Goal: Transaction & Acquisition: Purchase product/service

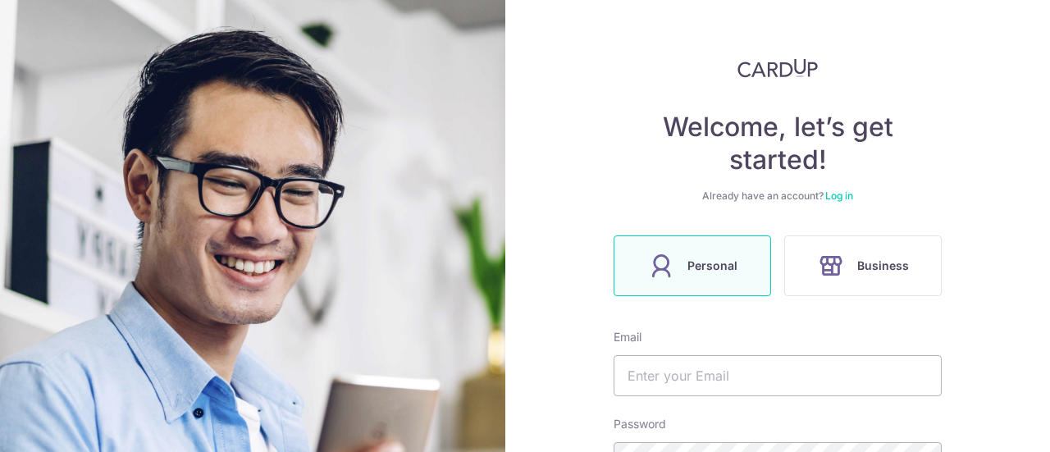
scroll to position [82, 0]
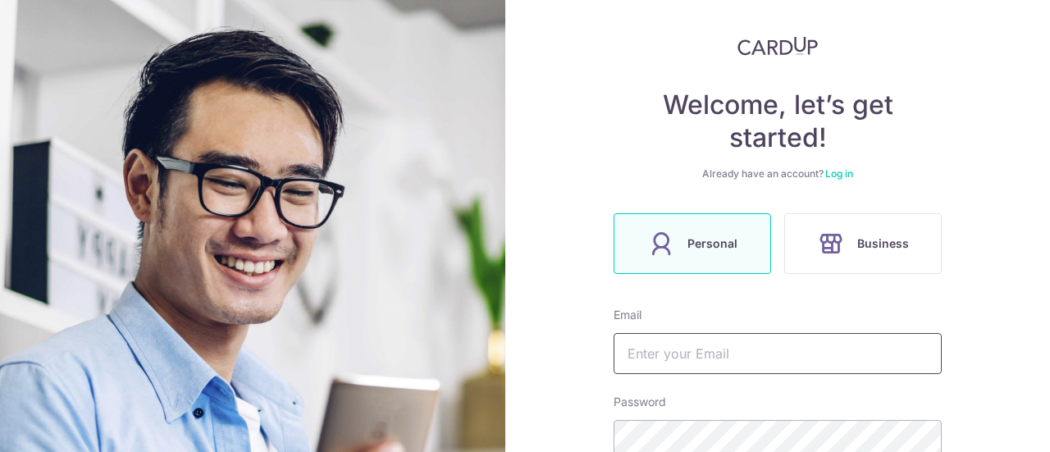
click at [702, 354] on input "text" at bounding box center [778, 353] width 328 height 41
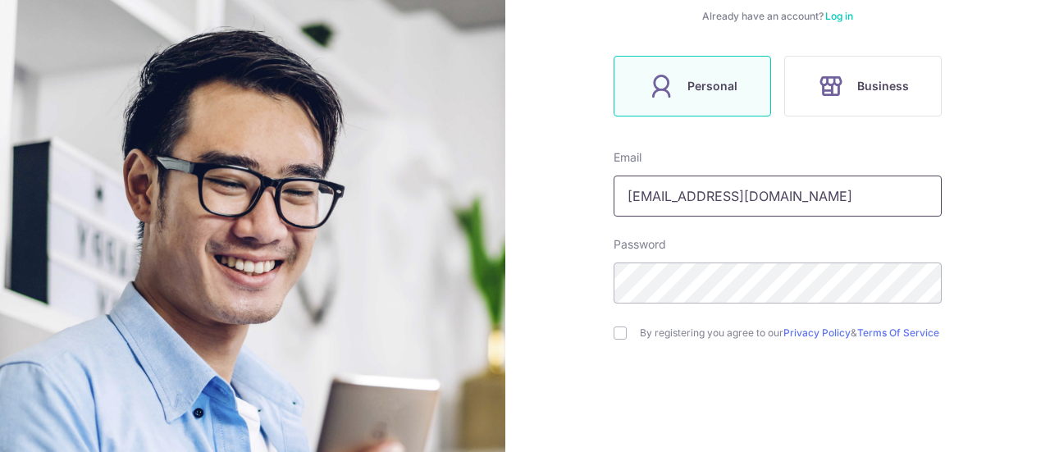
scroll to position [316, 0]
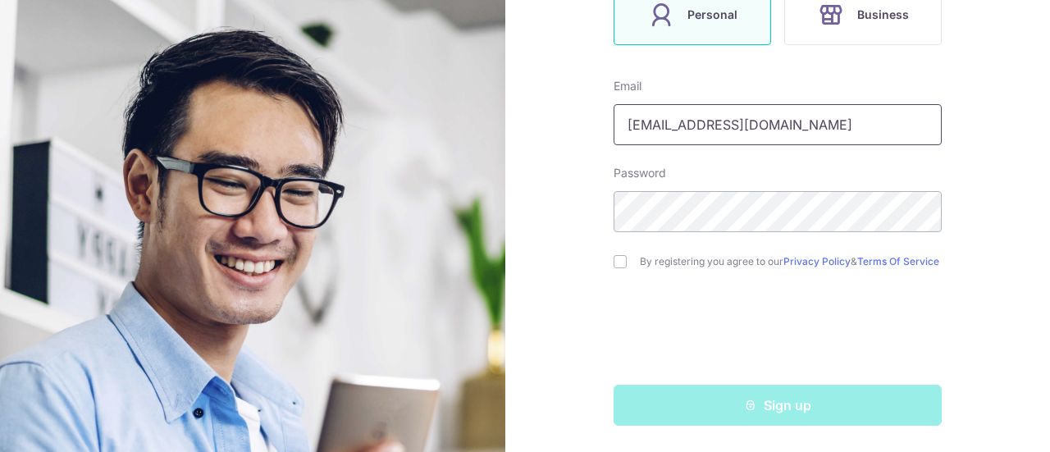
type input "[EMAIL_ADDRESS][DOMAIN_NAME]"
click at [619, 262] on input "checkbox" at bounding box center [620, 261] width 13 height 13
checkbox input "true"
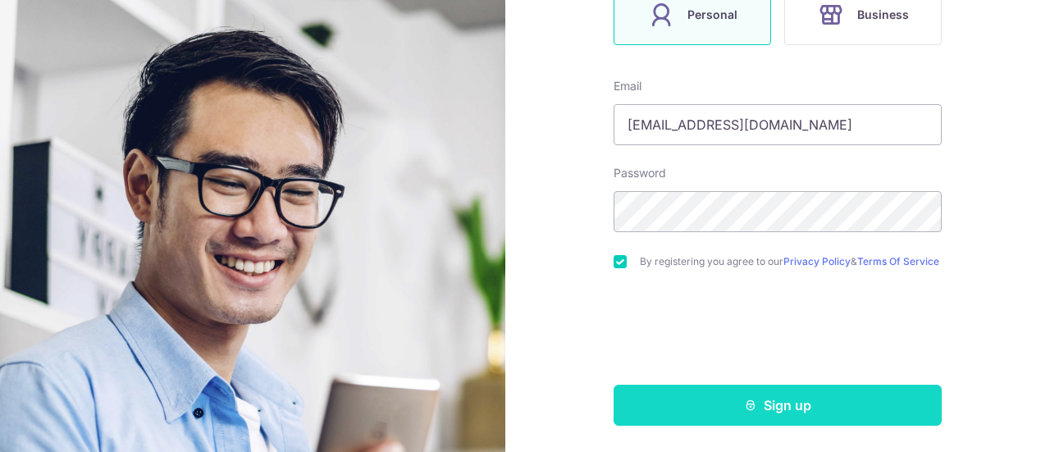
click at [753, 408] on button "Sign up" at bounding box center [778, 405] width 328 height 41
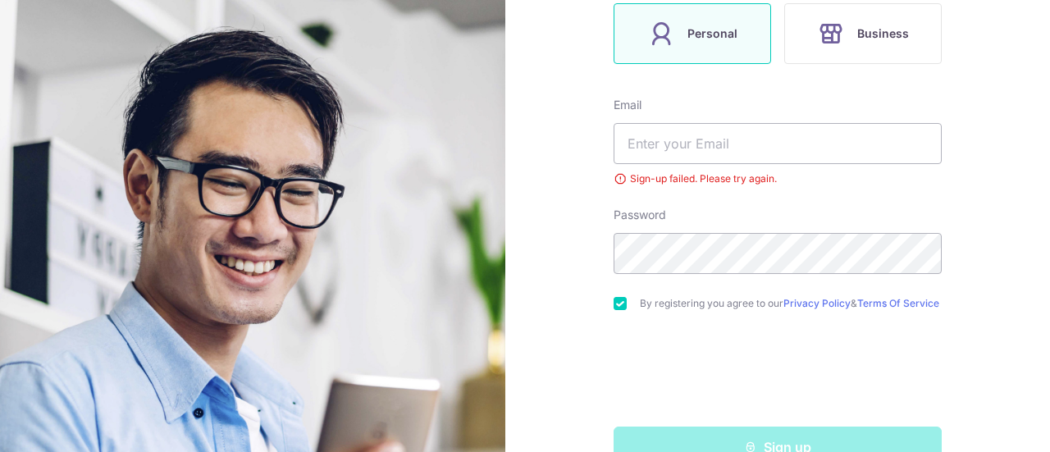
scroll to position [257, 0]
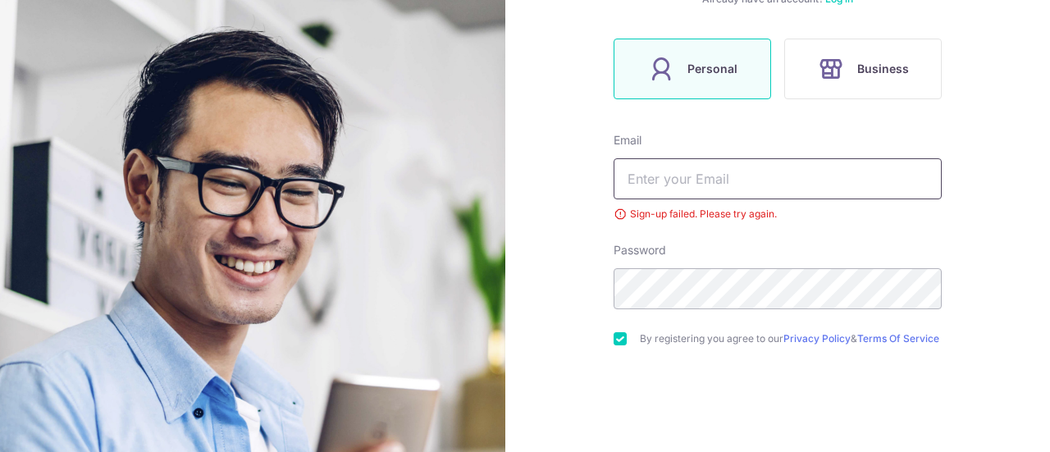
click at [716, 179] on input "text" at bounding box center [778, 178] width 328 height 41
click at [775, 179] on input "text" at bounding box center [778, 178] width 328 height 41
type input "s"
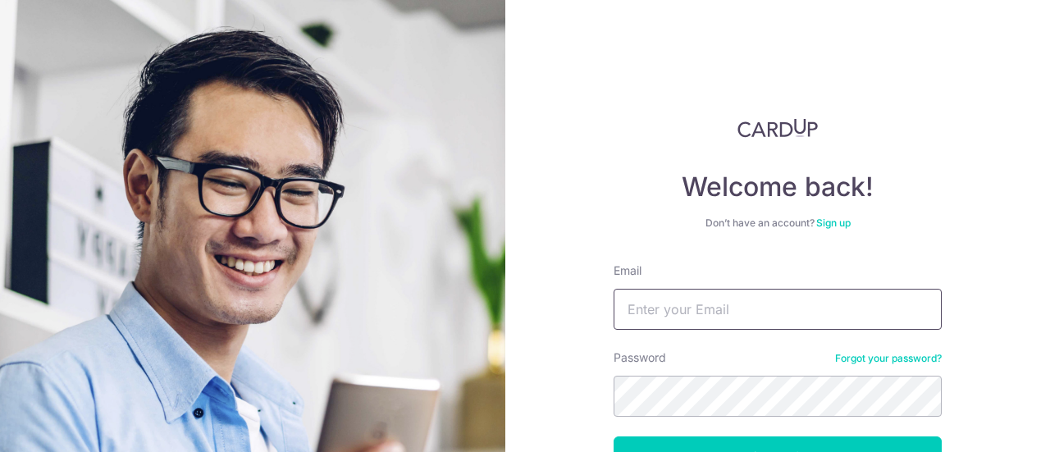
click at [690, 304] on input "Email" at bounding box center [778, 309] width 328 height 41
type input "soon.yh90@gmail.com"
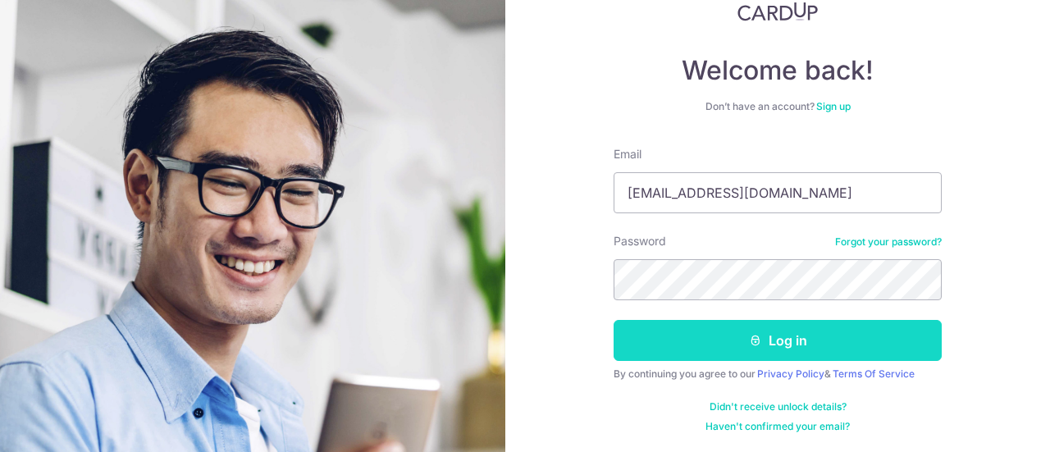
click at [784, 343] on button "Log in" at bounding box center [778, 340] width 328 height 41
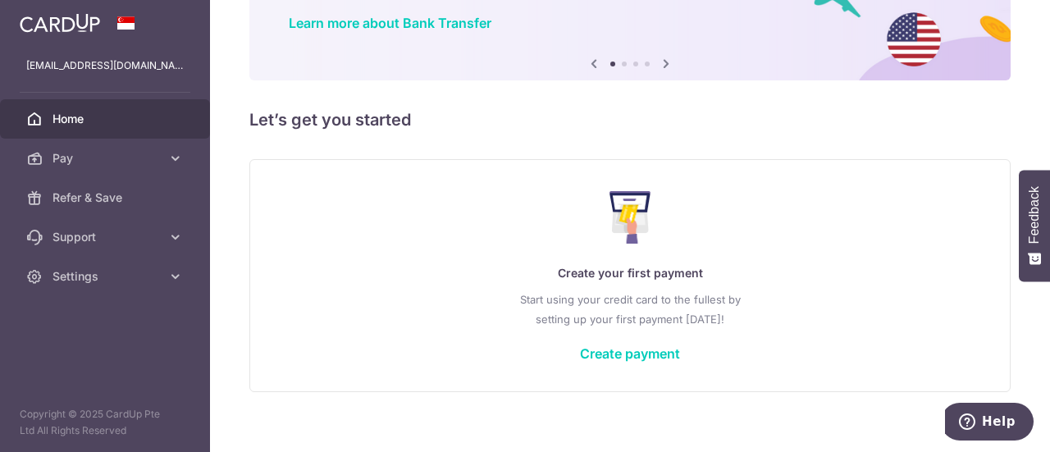
scroll to position [146, 0]
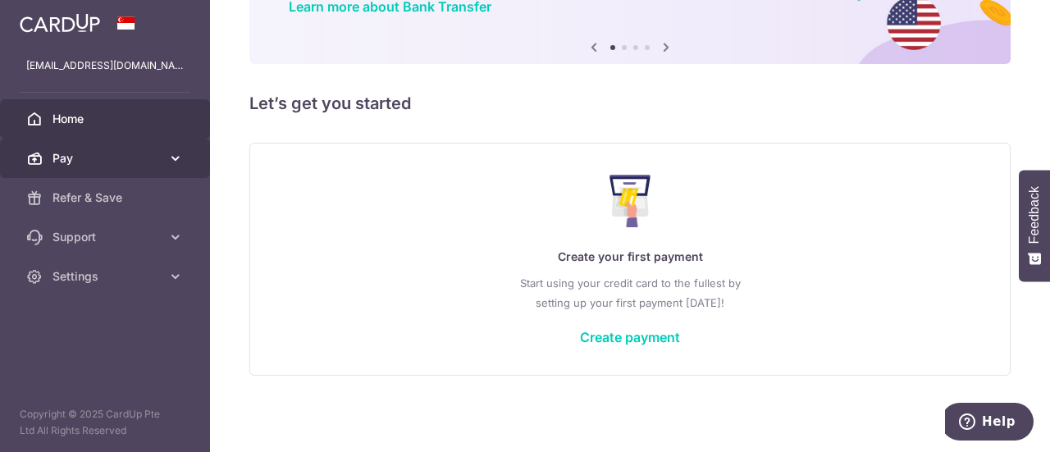
click at [114, 153] on span "Pay" at bounding box center [107, 158] width 108 height 16
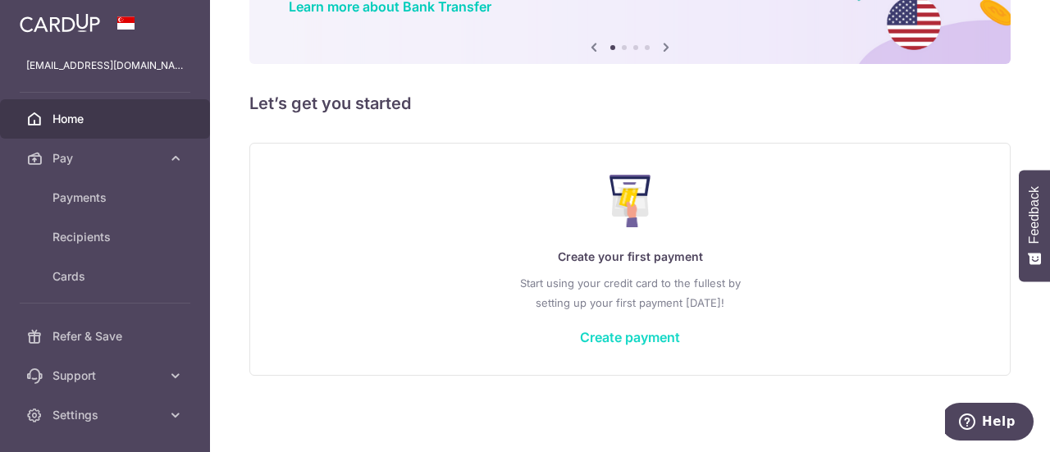
click at [635, 336] on link "Create payment" at bounding box center [630, 337] width 100 height 16
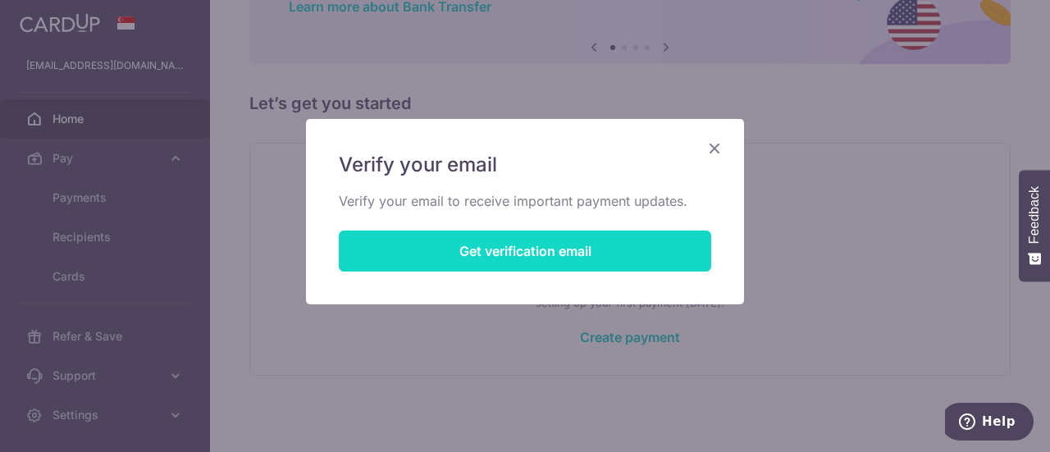
click at [523, 253] on button "Get verification email" at bounding box center [525, 251] width 373 height 41
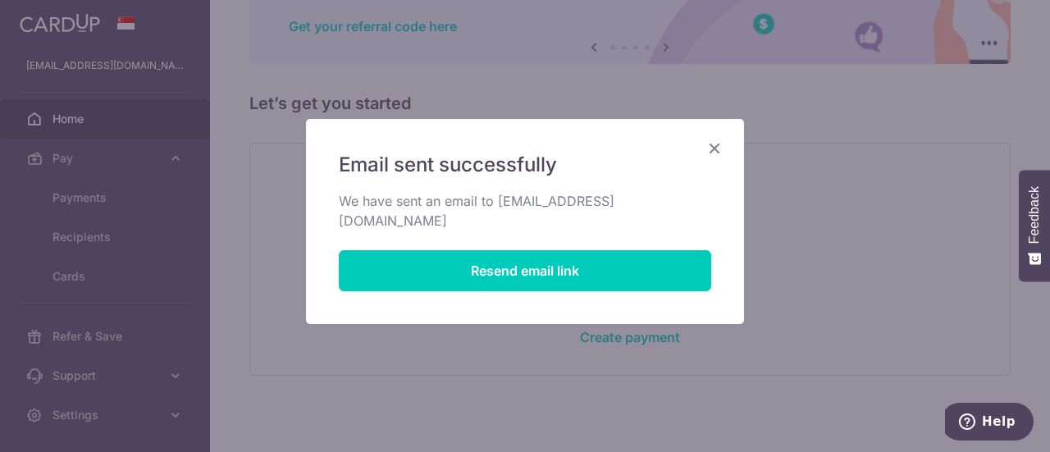
click at [719, 149] on icon "Close" at bounding box center [715, 148] width 20 height 21
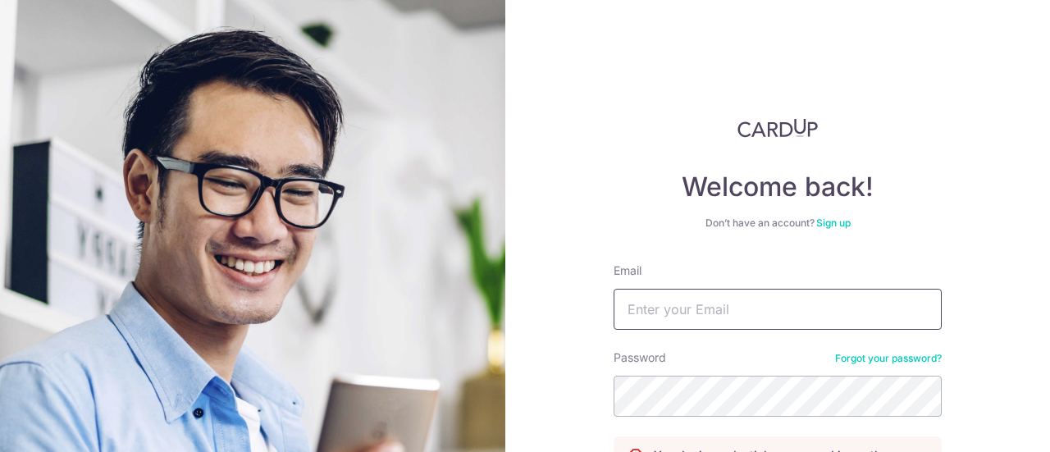
click at [679, 314] on input "Email" at bounding box center [778, 309] width 328 height 41
click at [619, 142] on div "Welcome back! Don’t have an account? Sign up Email Password Forgot your passwor…" at bounding box center [778, 375] width 328 height 515
click at [696, 301] on input "Email" at bounding box center [778, 309] width 328 height 41
type input "[EMAIL_ADDRESS][DOMAIN_NAME]"
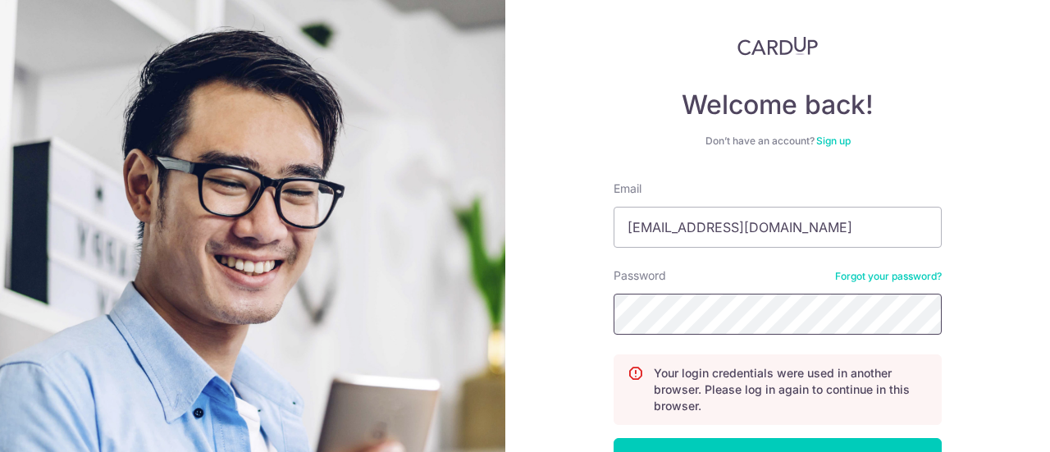
scroll to position [199, 0]
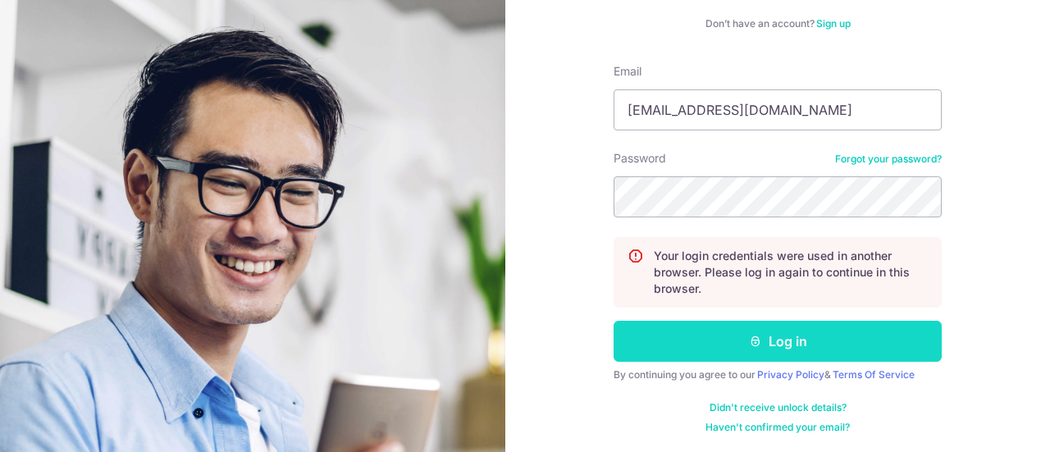
click at [788, 342] on button "Log in" at bounding box center [778, 341] width 328 height 41
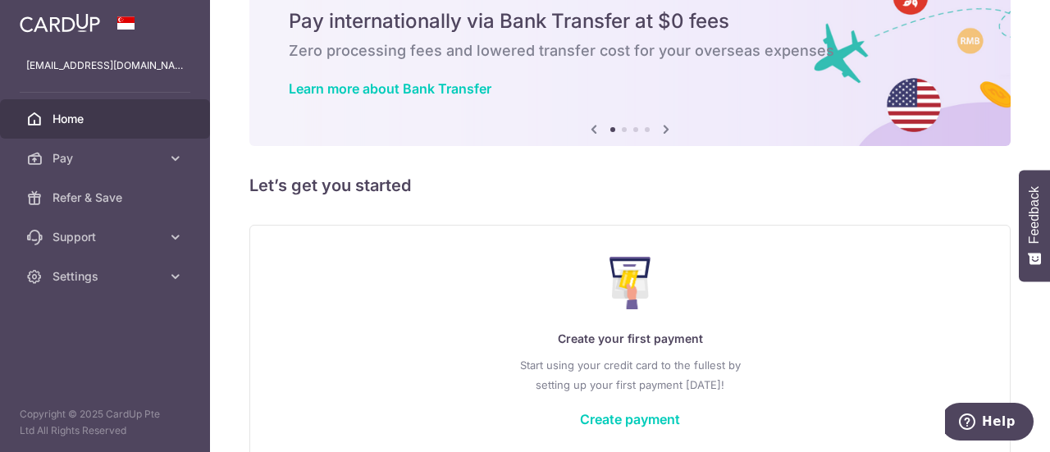
scroll to position [146, 0]
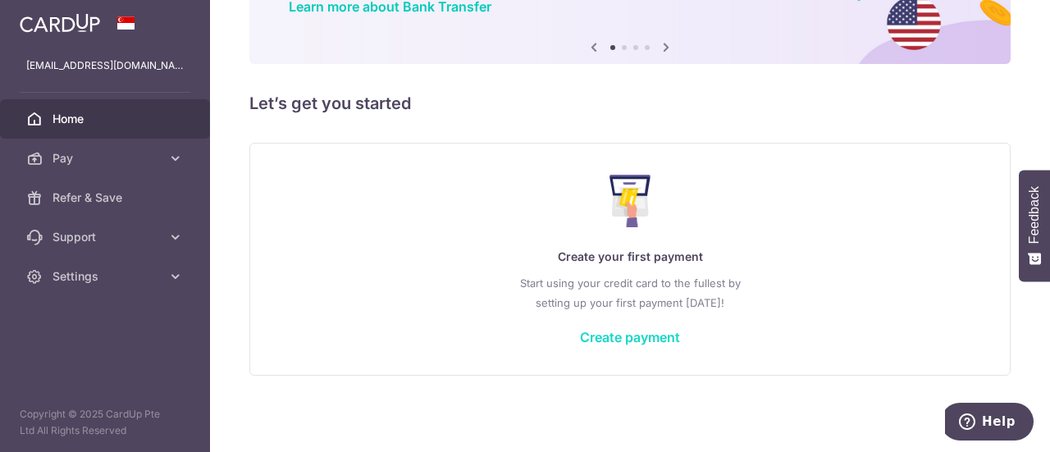
click at [646, 338] on link "Create payment" at bounding box center [630, 337] width 100 height 16
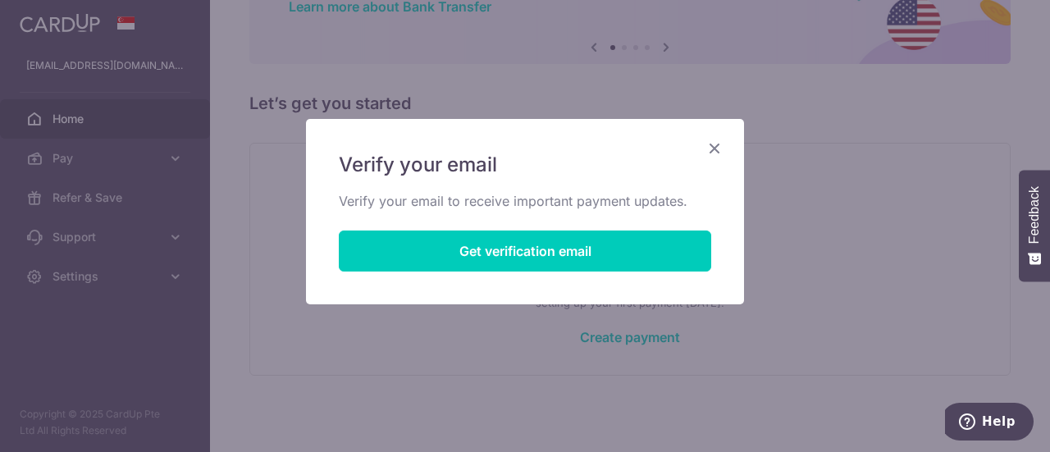
click at [711, 149] on icon "Close" at bounding box center [715, 148] width 20 height 21
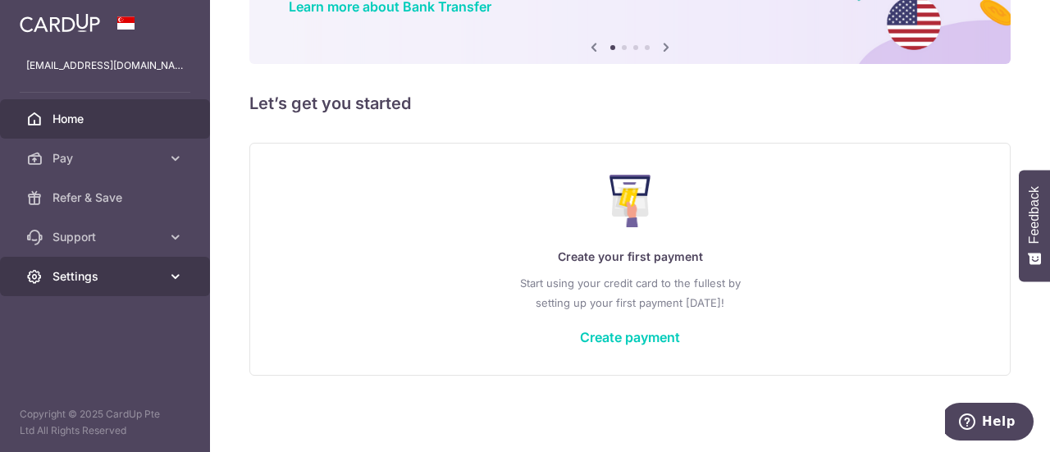
click at [161, 269] on link "Settings" at bounding box center [105, 276] width 210 height 39
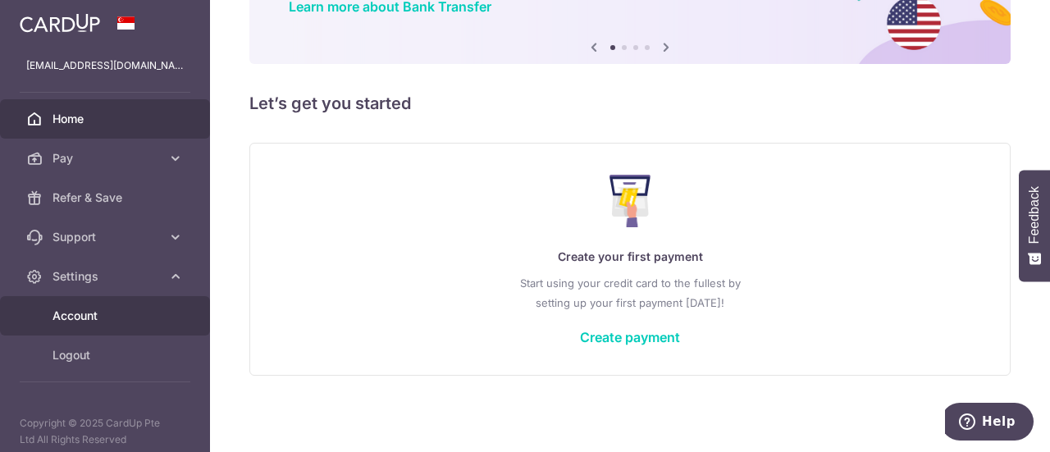
click at [112, 318] on span "Account" at bounding box center [107, 316] width 108 height 16
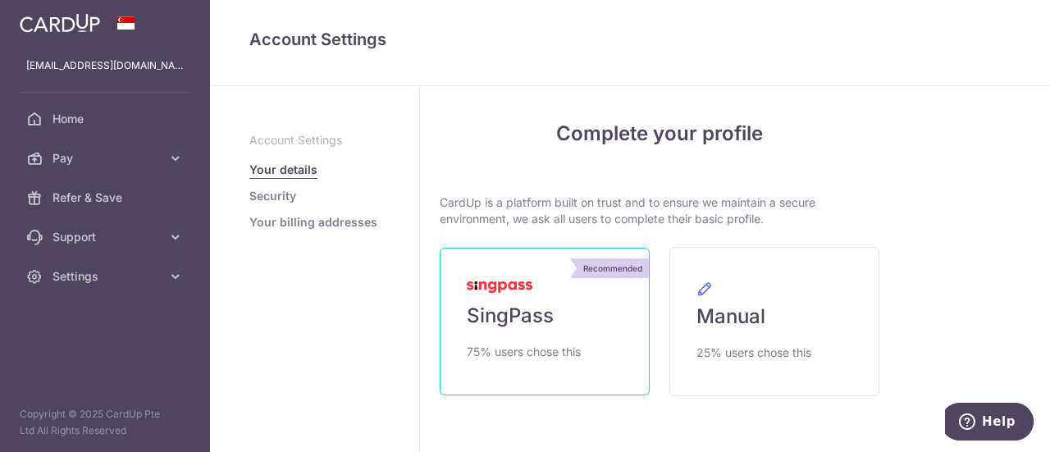
click at [561, 322] on link "Recommended SingPass 75% users chose this" at bounding box center [545, 322] width 210 height 148
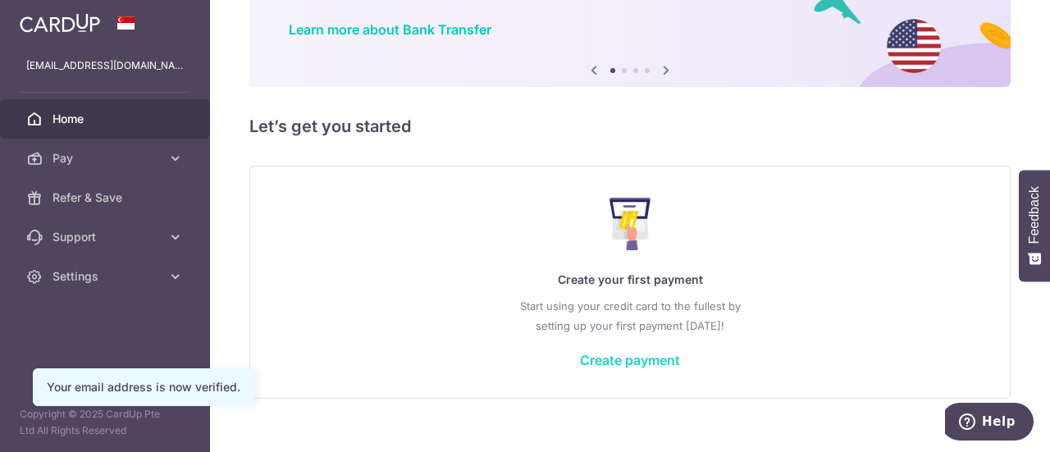
scroll to position [146, 0]
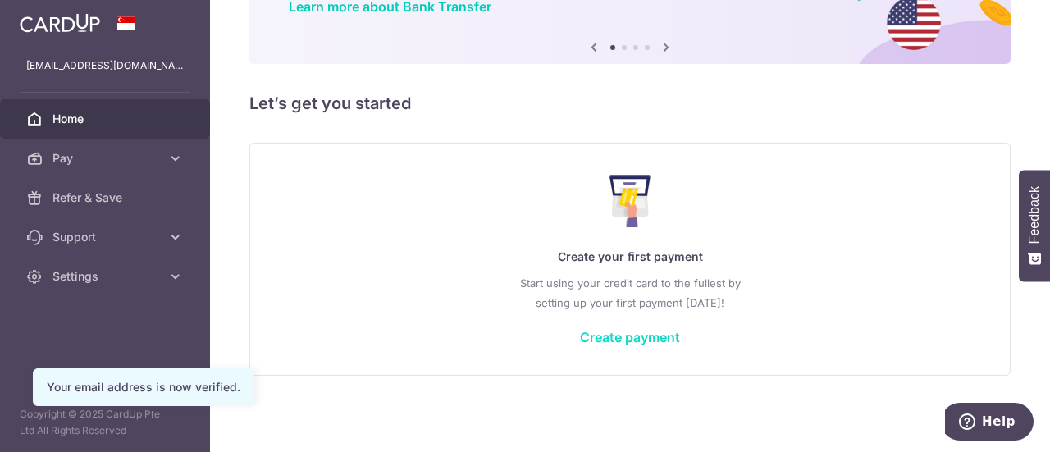
click at [628, 336] on link "Create payment" at bounding box center [630, 337] width 100 height 16
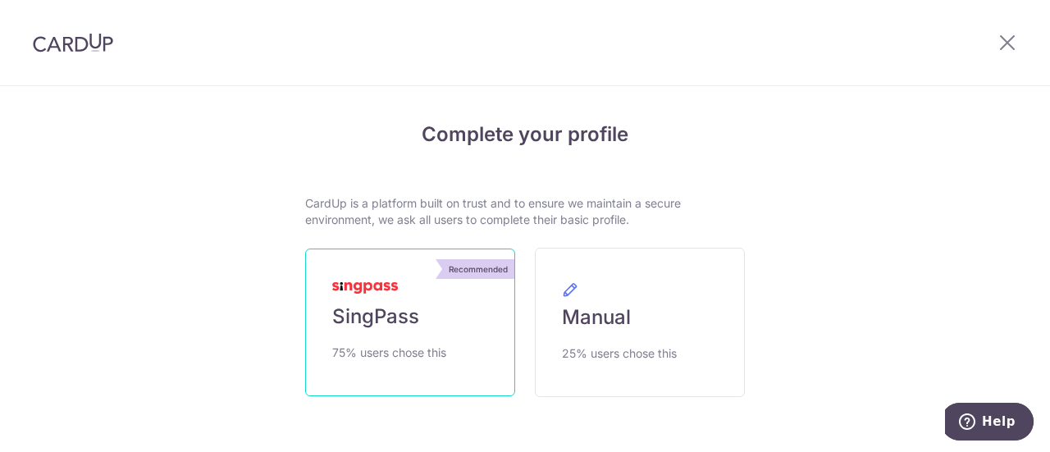
click at [404, 312] on span "SingPass" at bounding box center [375, 317] width 87 height 26
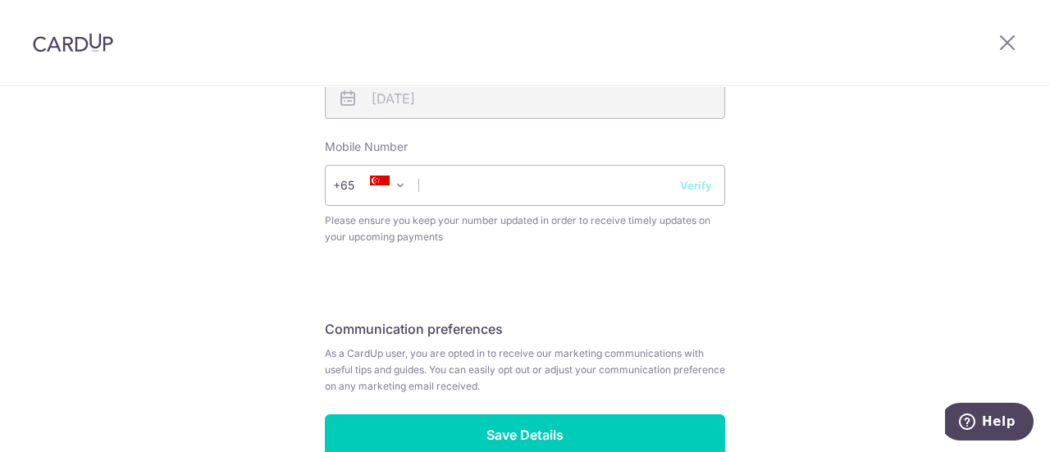
scroll to position [574, 0]
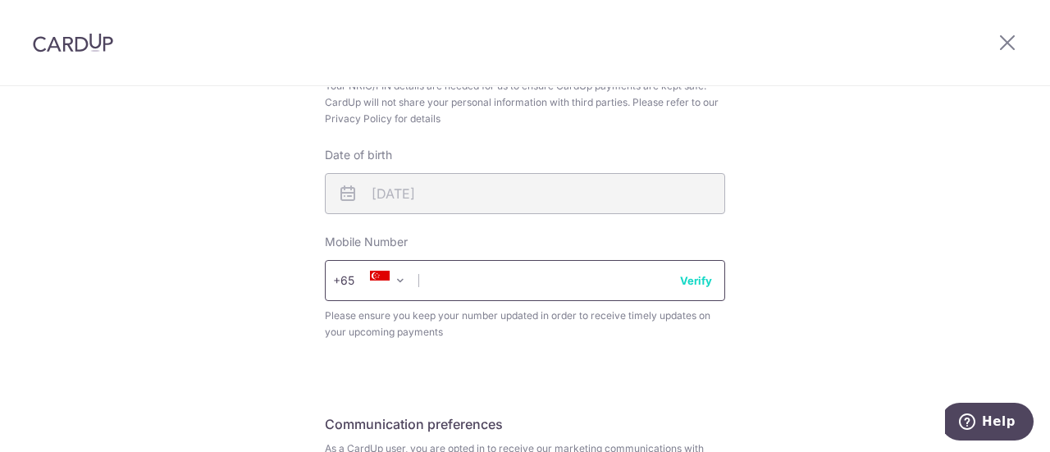
click at [477, 286] on input "text" at bounding box center [525, 280] width 400 height 41
type input "91262616"
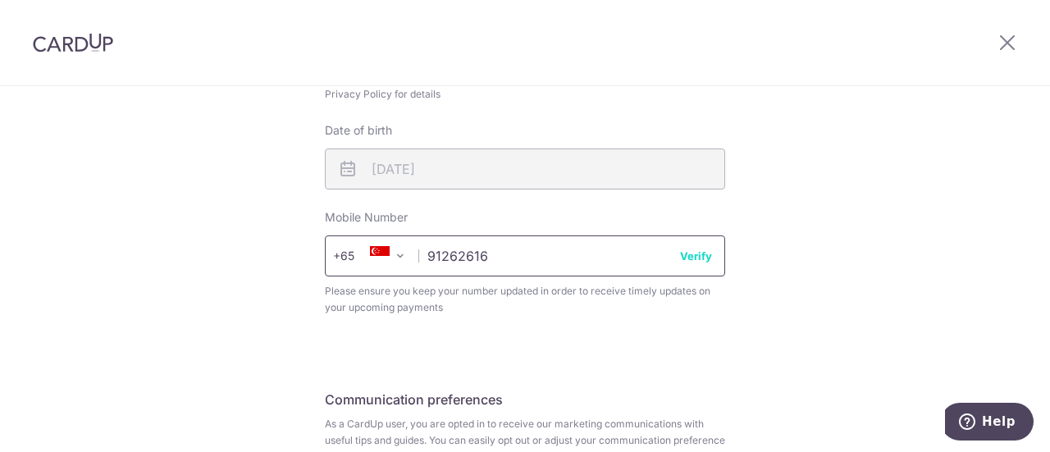
scroll to position [598, 0]
click at [702, 257] on button "Verify" at bounding box center [696, 257] width 32 height 16
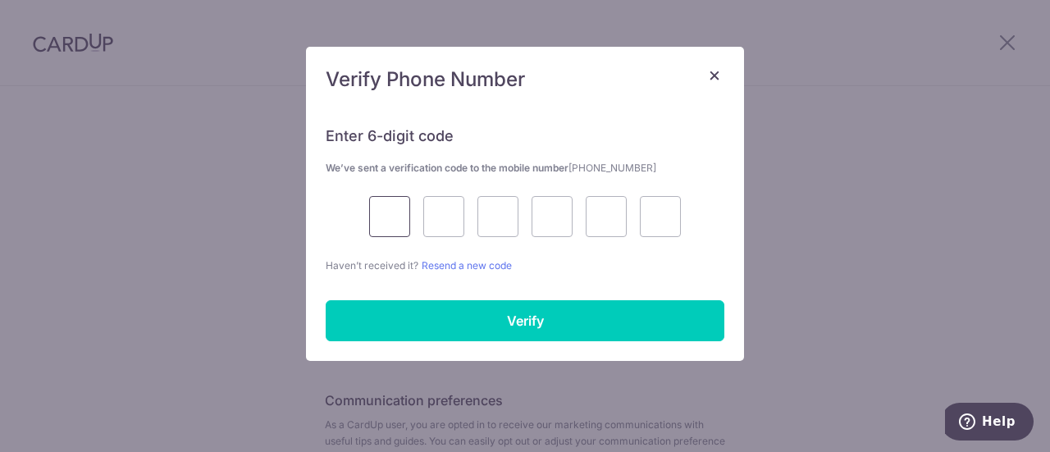
click at [388, 213] on input "text" at bounding box center [389, 216] width 41 height 41
type input "9"
type input "3"
type input "8"
type input "1"
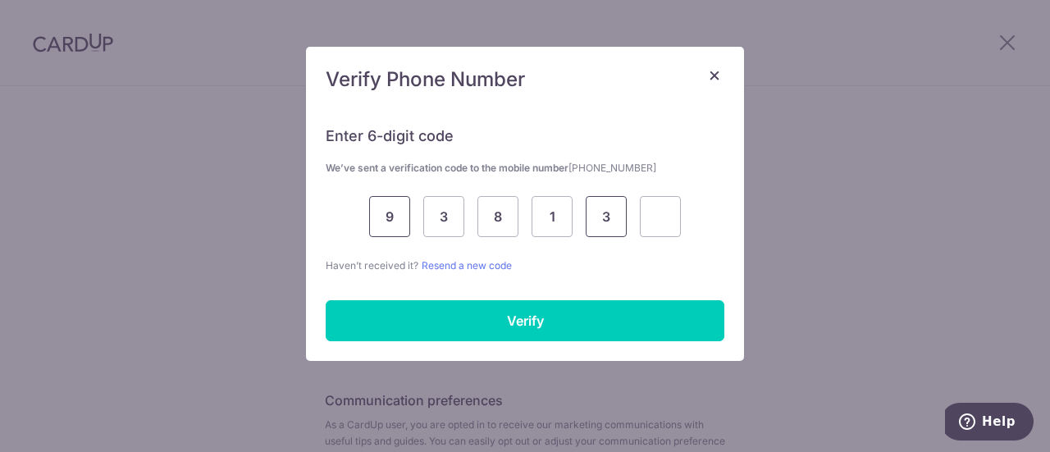
type input "3"
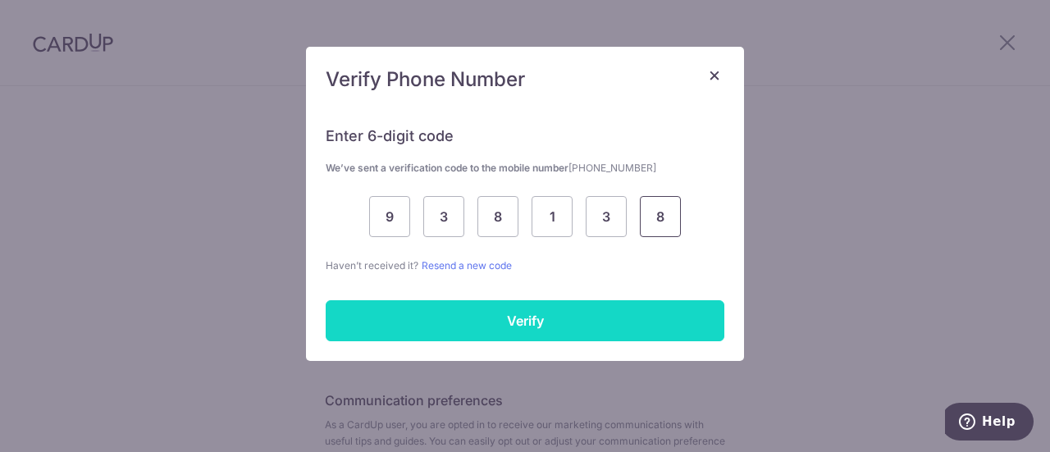
type input "8"
click at [520, 321] on input "Verify" at bounding box center [525, 320] width 399 height 41
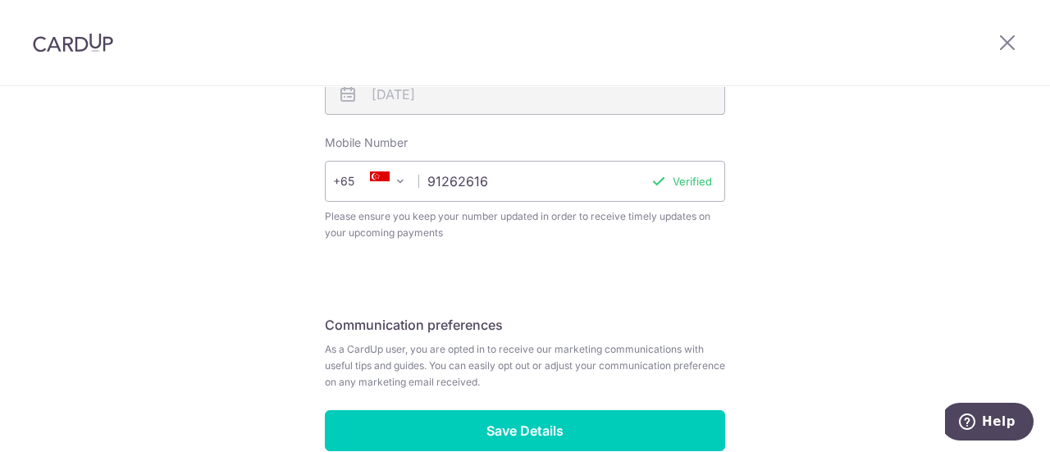
scroll to position [762, 0]
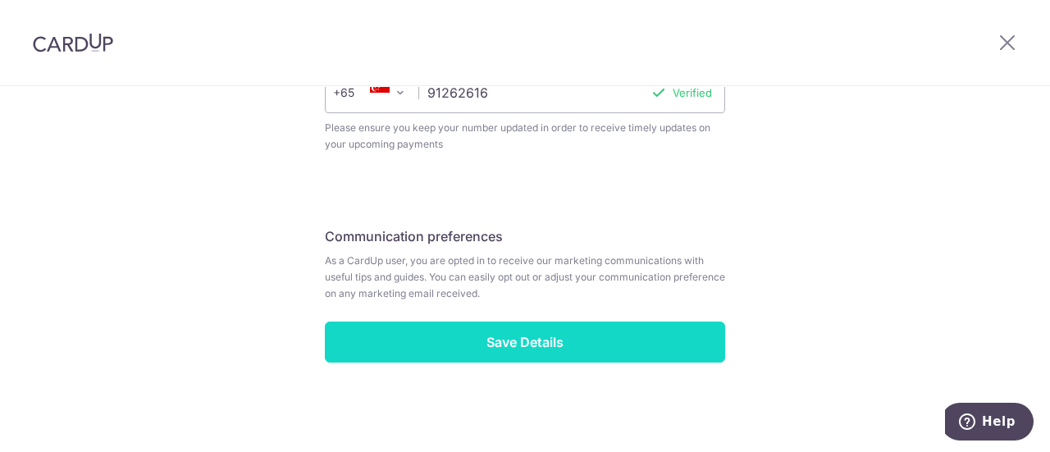
click at [484, 348] on input "Save Details" at bounding box center [525, 342] width 400 height 41
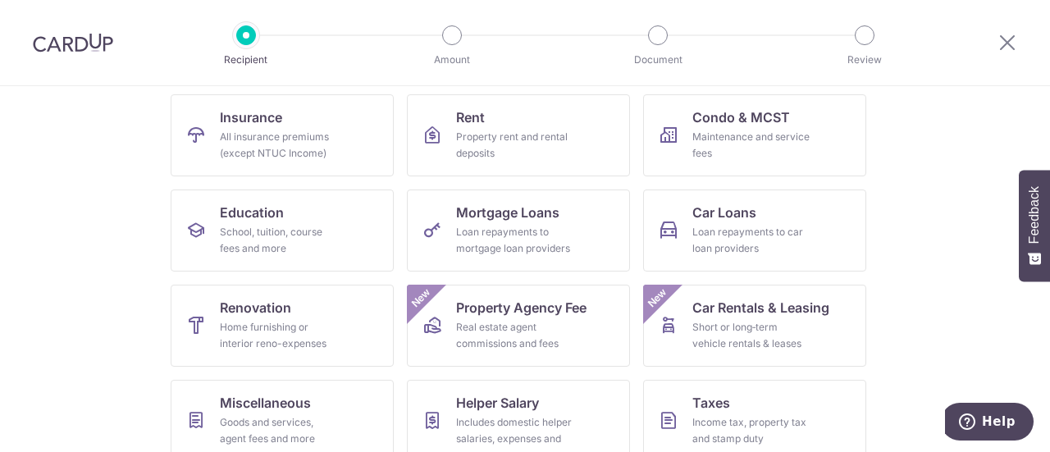
scroll to position [82, 0]
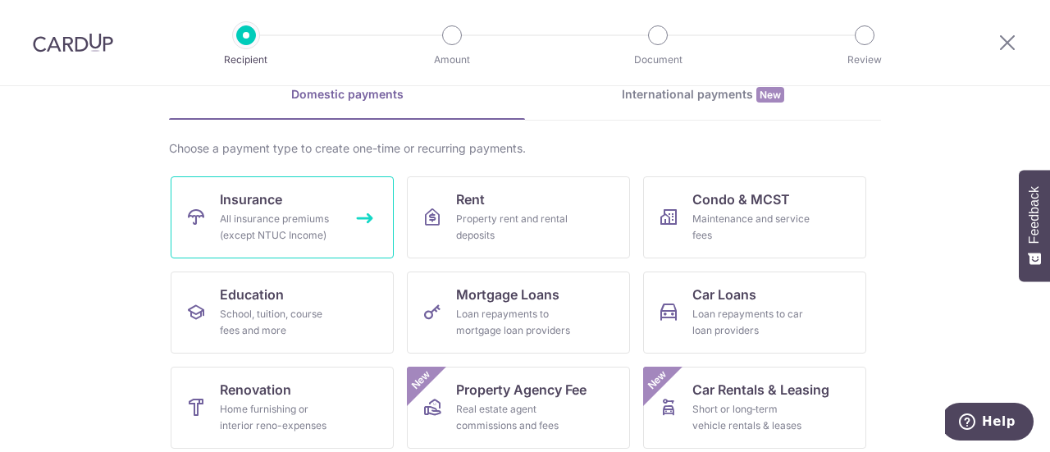
click at [279, 200] on link "Insurance All insurance premiums (except NTUC Income)" at bounding box center [282, 217] width 223 height 82
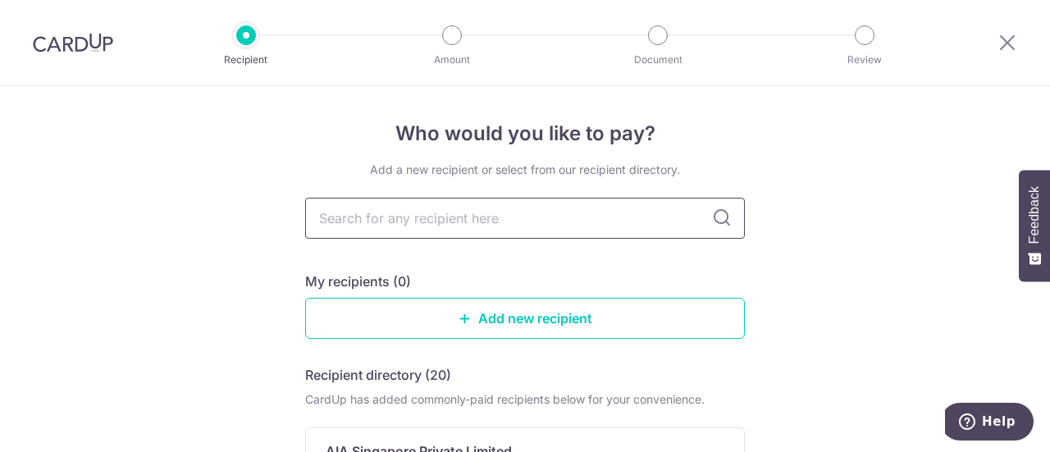
click at [468, 217] on input "text" at bounding box center [525, 218] width 440 height 41
click at [489, 213] on input "text" at bounding box center [525, 218] width 440 height 41
type input "great easte"
type input "great easter"
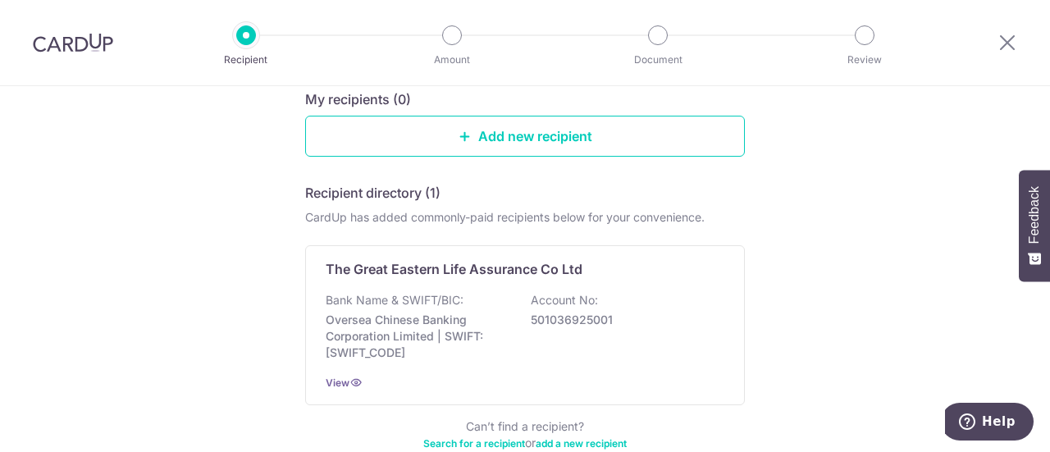
scroll to position [194, 0]
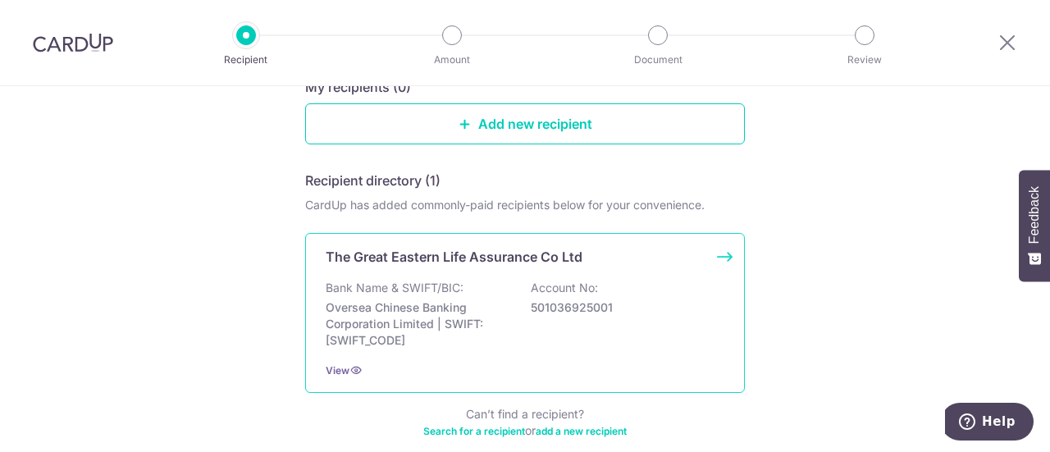
click at [651, 272] on div "The Great Eastern Life Assurance Co Ltd Bank Name & SWIFT/BIC: Oversea Chinese …" at bounding box center [525, 313] width 440 height 160
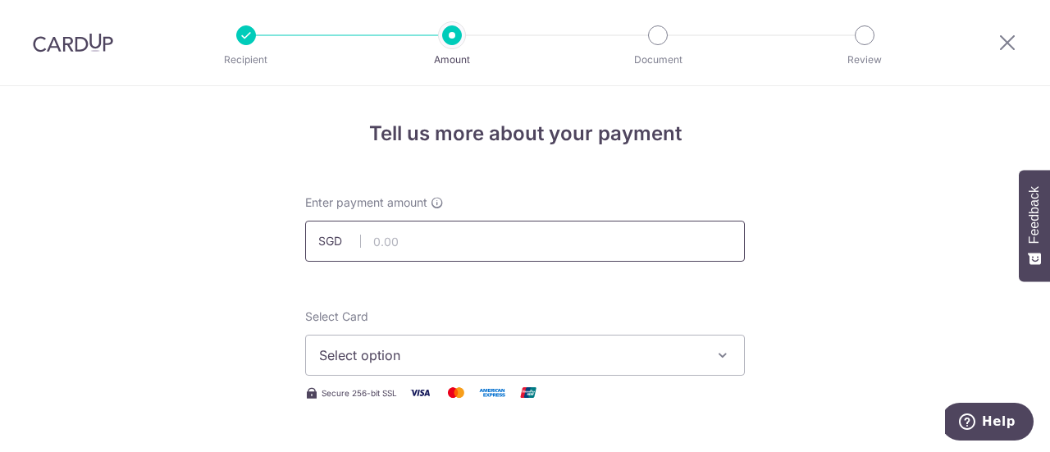
click at [402, 248] on input "text" at bounding box center [525, 241] width 440 height 41
type input "2,439.20"
click at [399, 346] on span "Select option" at bounding box center [510, 355] width 382 height 20
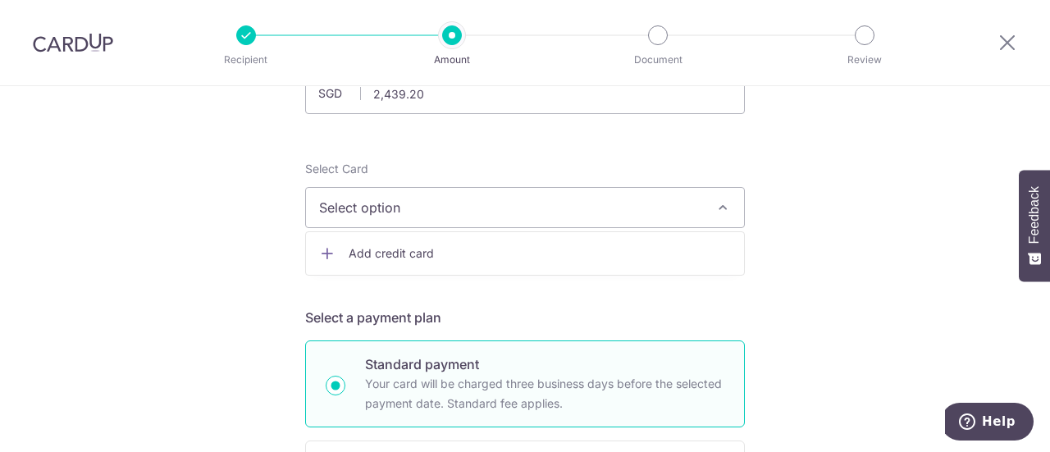
scroll to position [164, 0]
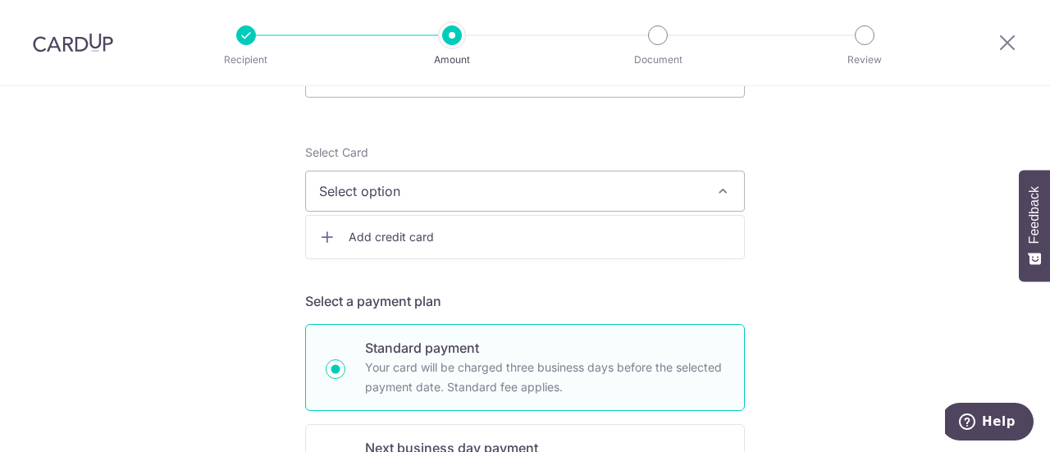
click at [349, 235] on span "Add credit card" at bounding box center [540, 237] width 382 height 16
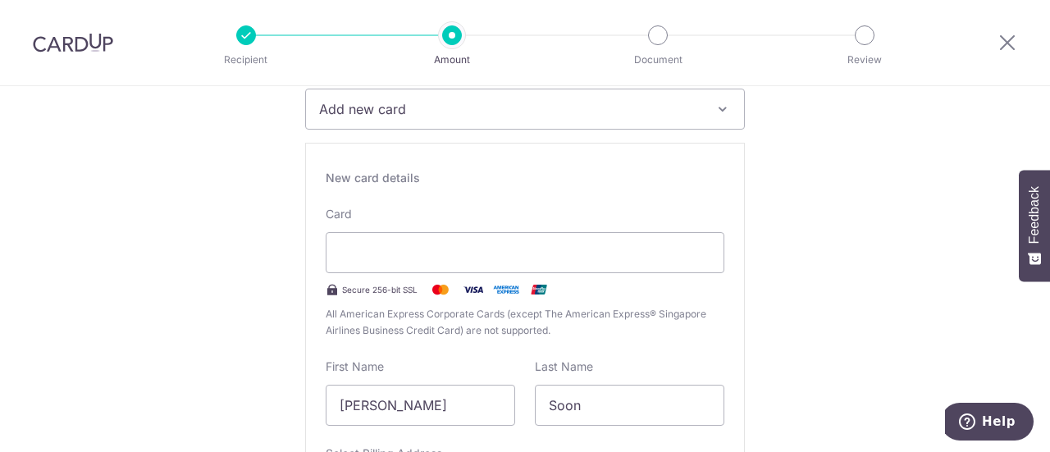
scroll to position [492, 0]
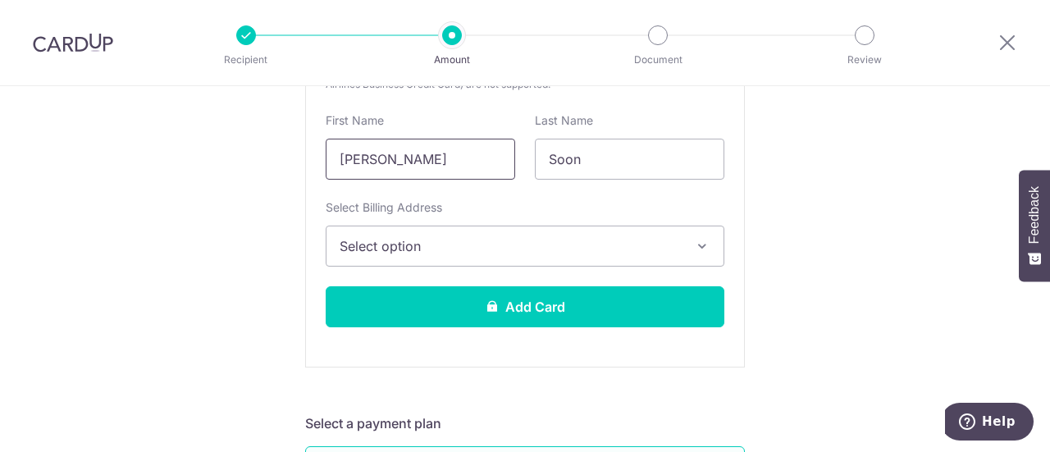
click at [427, 162] on input "Ying Huey" at bounding box center [421, 159] width 190 height 41
drag, startPoint x: 272, startPoint y: 155, endPoint x: 229, endPoint y: 158, distance: 43.6
type input "KELVIN"
click at [648, 160] on input "Soon" at bounding box center [630, 159] width 190 height 41
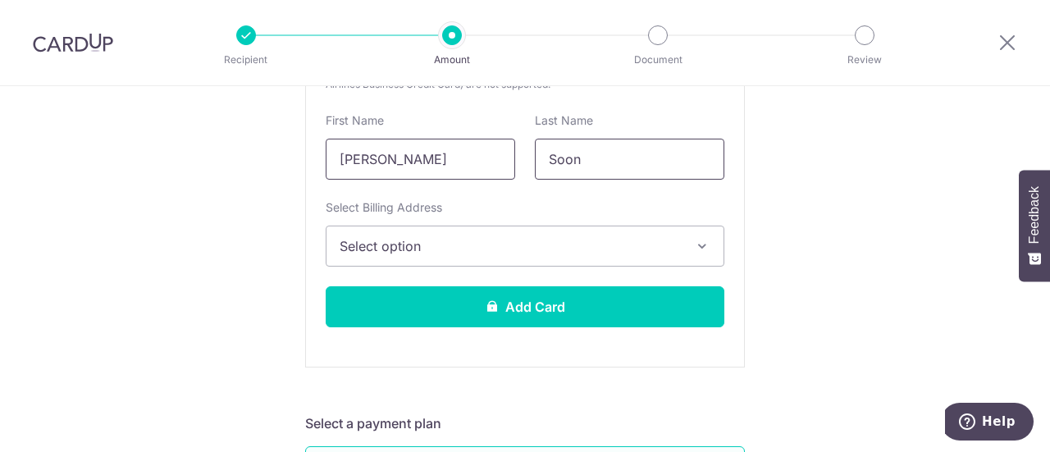
drag, startPoint x: 635, startPoint y: 160, endPoint x: 427, endPoint y: 150, distance: 208.6
click at [427, 150] on div "First Name KELVIN Last Name Soon" at bounding box center [525, 145] width 418 height 67
type input "TAN"
click at [453, 254] on span "Select option" at bounding box center [510, 246] width 341 height 20
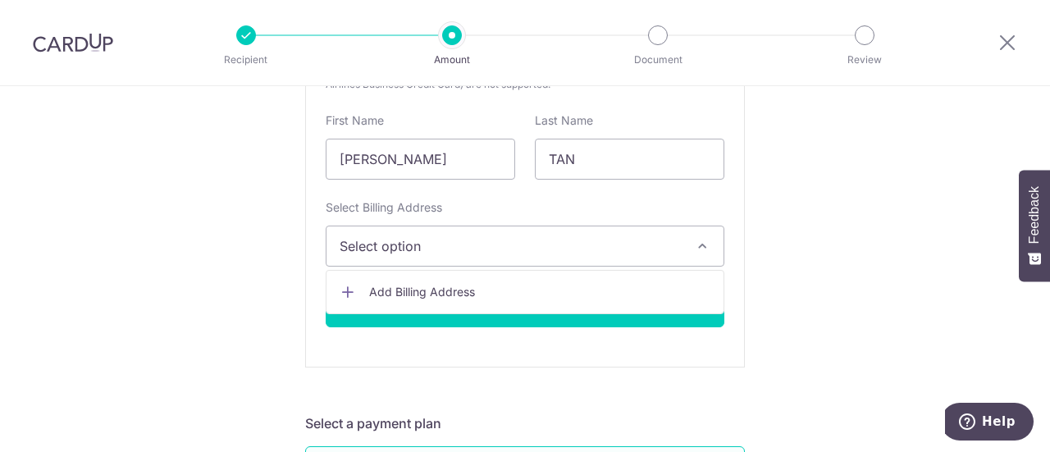
click at [392, 286] on span "Add Billing Address" at bounding box center [539, 292] width 341 height 16
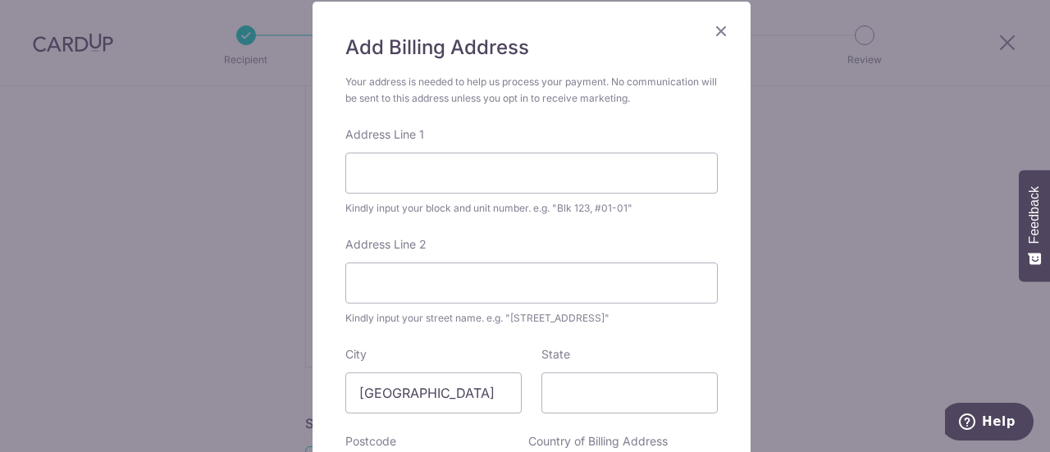
scroll to position [82, 0]
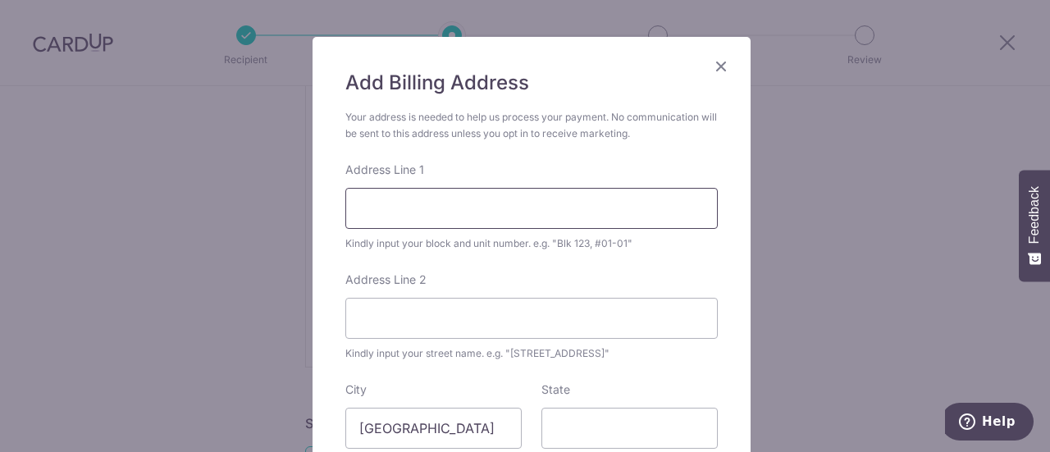
click at [423, 206] on input "Address Line 1" at bounding box center [531, 208] width 373 height 41
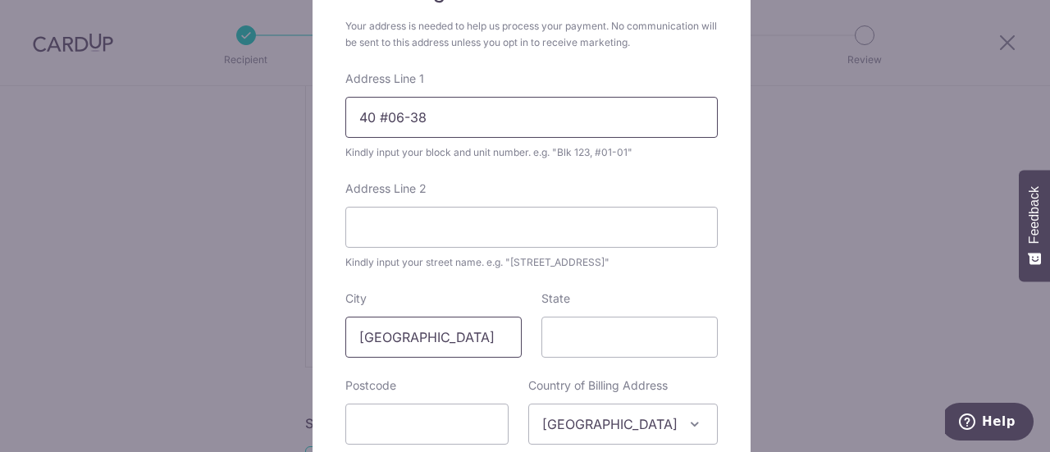
scroll to position [246, 0]
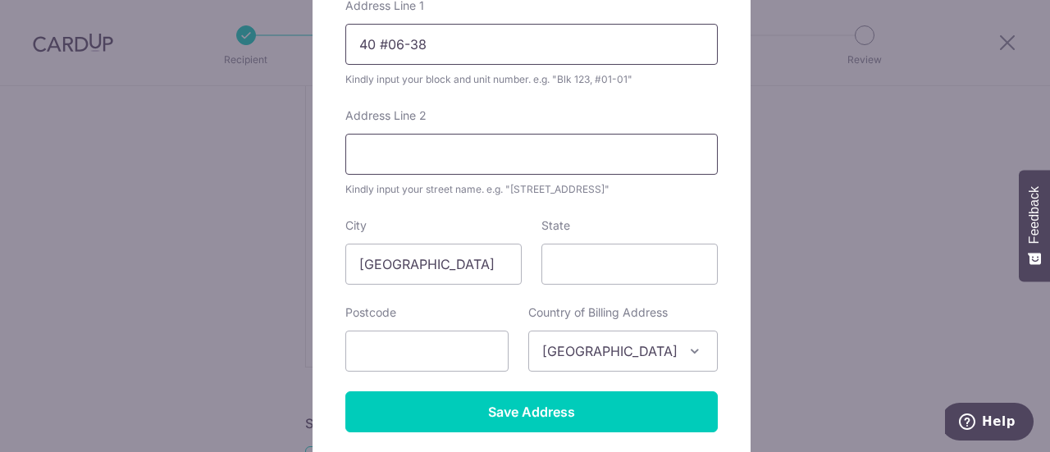
type input "40 #06-38"
click at [457, 153] on input "Address Line 2" at bounding box center [531, 154] width 373 height 41
type input "s"
type input "Sumang Walk"
click at [352, 43] on input "40 #06-38" at bounding box center [531, 44] width 373 height 41
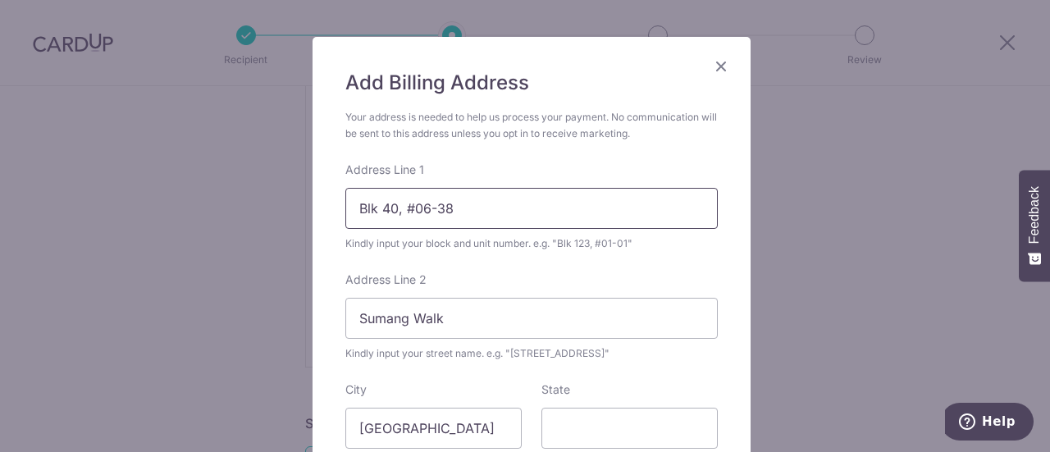
scroll to position [164, 0]
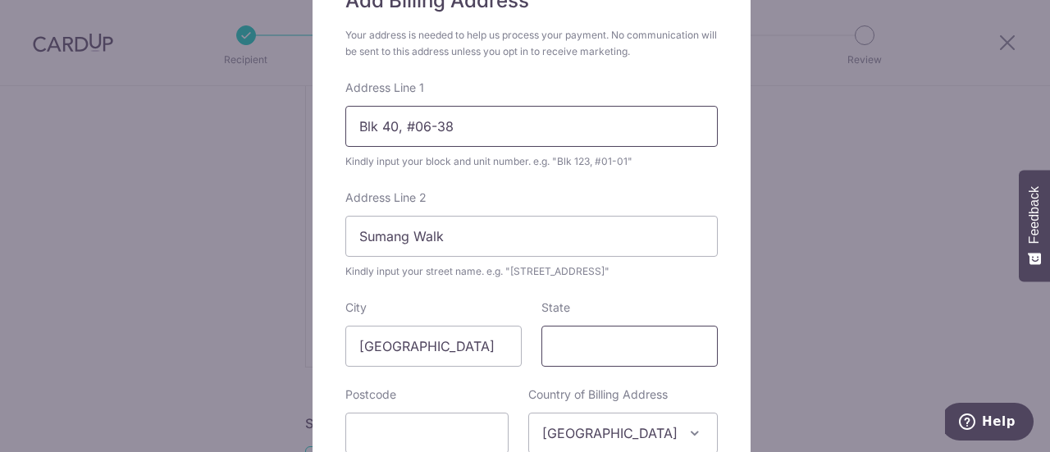
type input "Blk 40, #06-38"
click at [601, 350] on input "State" at bounding box center [630, 346] width 176 height 41
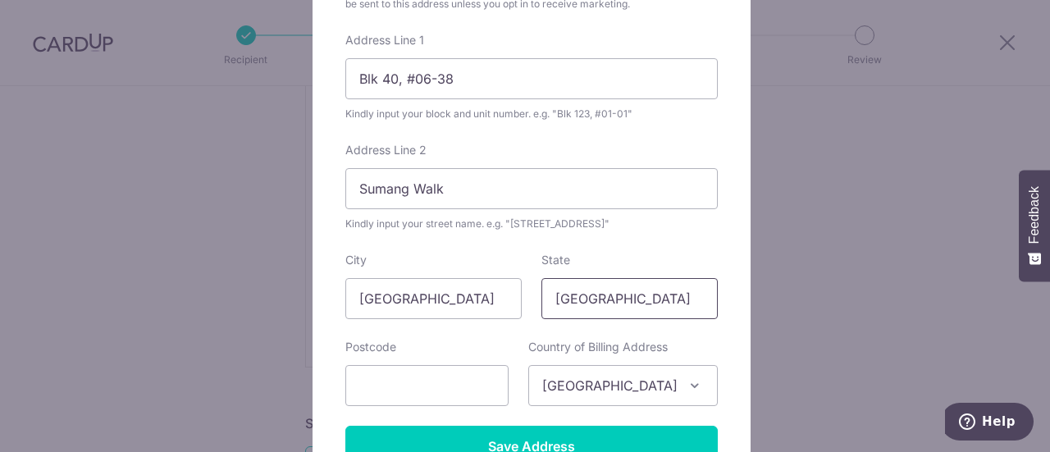
scroll to position [328, 0]
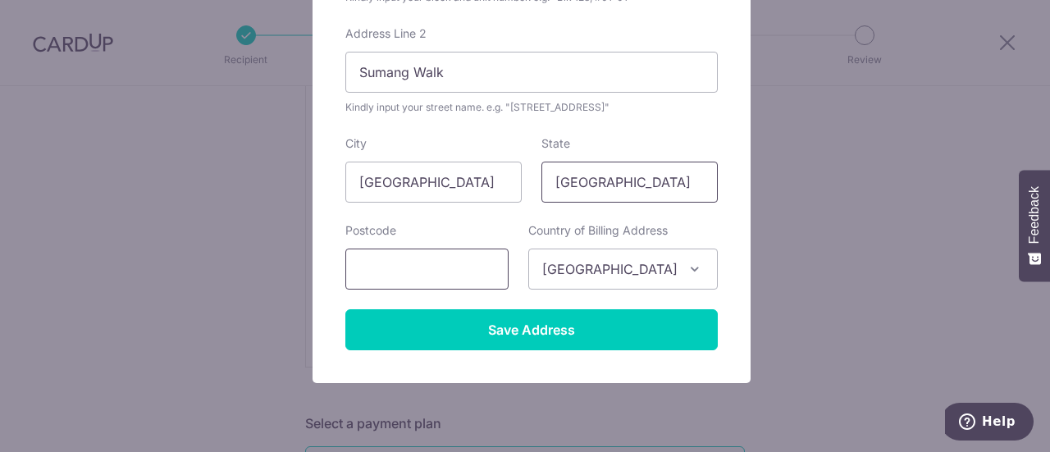
type input "Singapore"
click at [418, 272] on input "text" at bounding box center [426, 269] width 163 height 41
type input "828625"
click at [512, 218] on form "Your address is needed to help us process your payment. No communication will b…" at bounding box center [531, 106] width 373 height 487
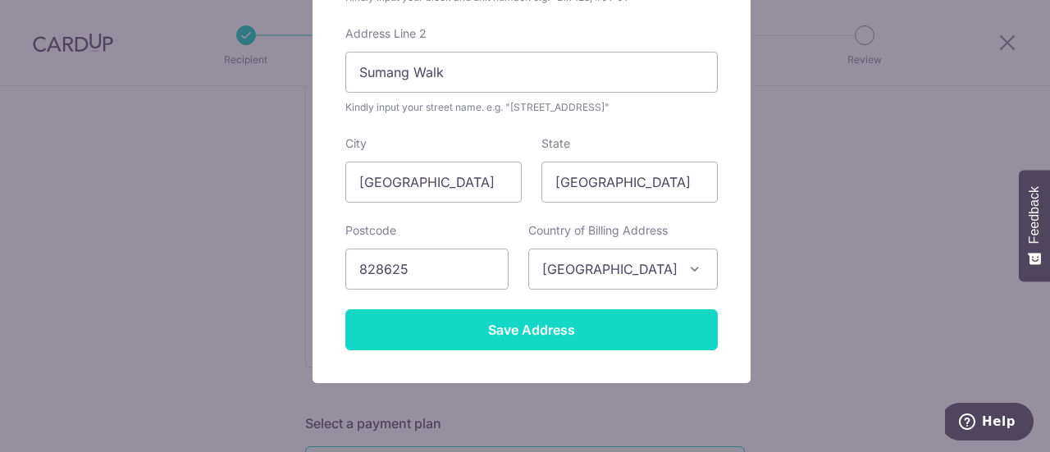
click at [537, 332] on input "Save Address" at bounding box center [531, 329] width 373 height 41
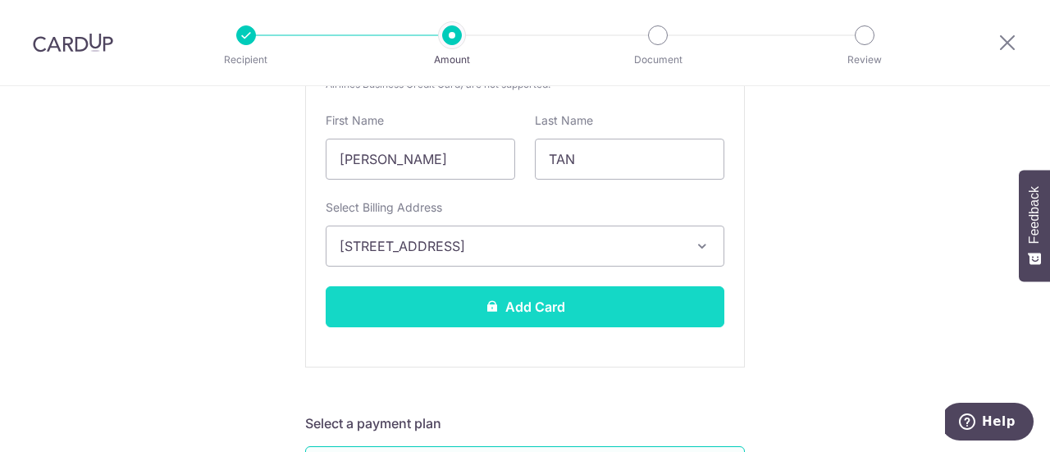
click at [546, 312] on button "Add Card" at bounding box center [525, 306] width 399 height 41
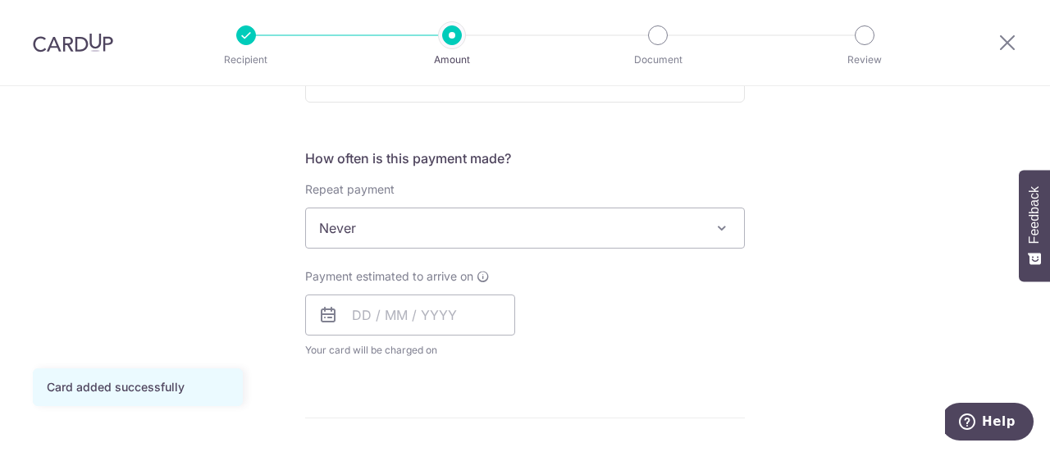
scroll to position [574, 0]
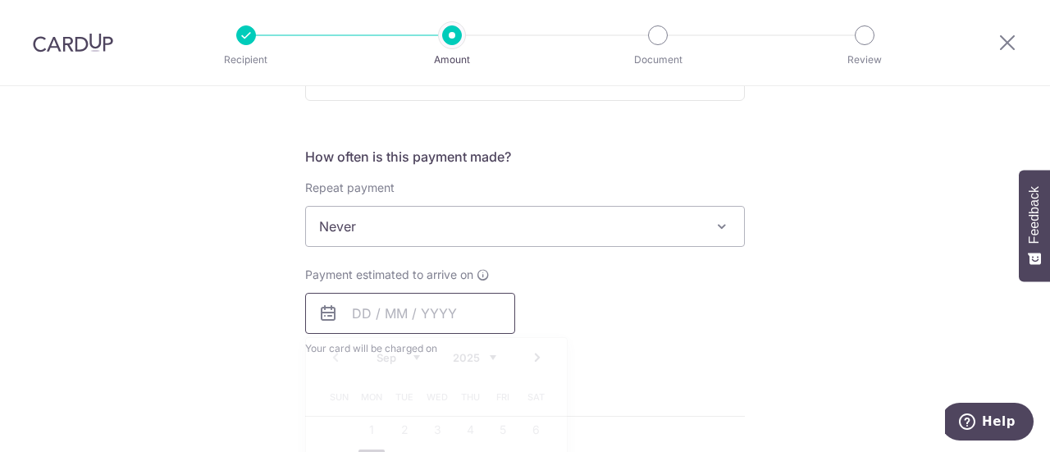
click at [363, 311] on input "text" at bounding box center [410, 313] width 210 height 41
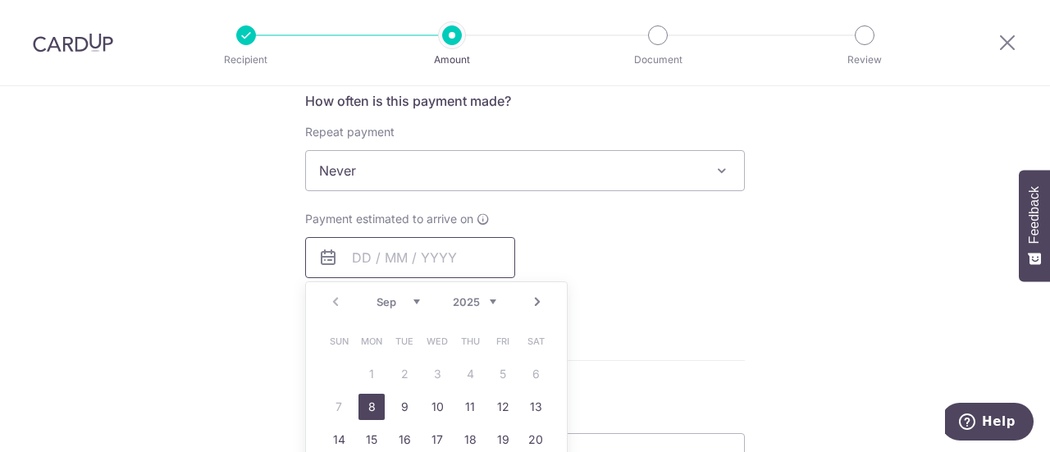
scroll to position [656, 0]
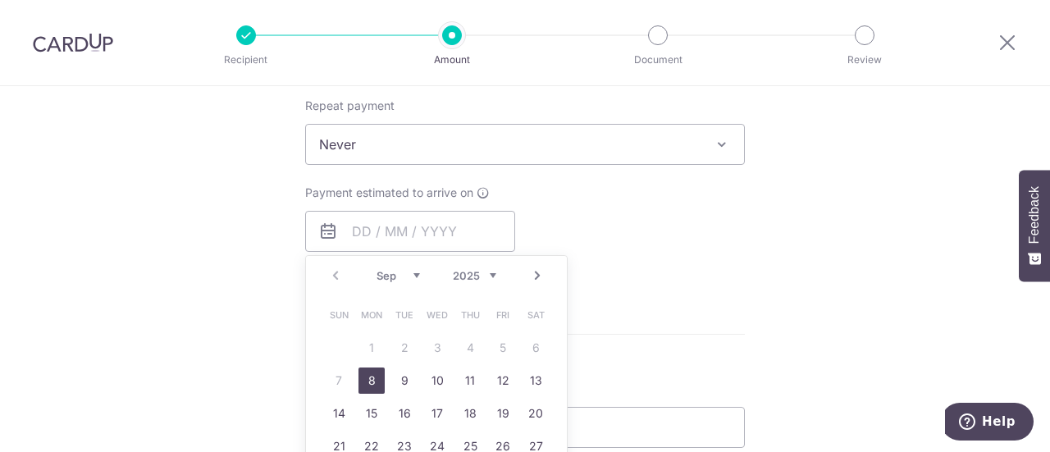
click at [372, 376] on link "8" at bounding box center [372, 381] width 26 height 26
type input "08/09/2025"
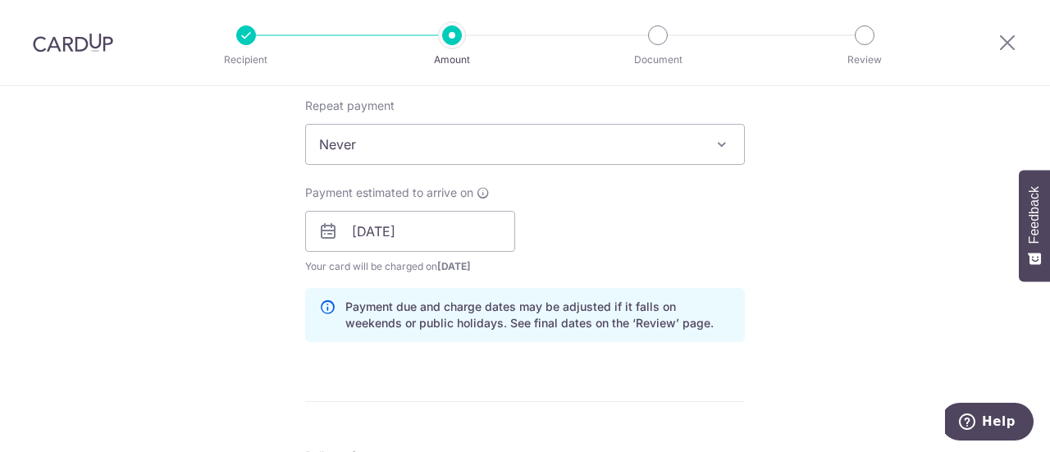
click at [642, 222] on div "Payment estimated to arrive on 08/09/2025 Prev Next Sep Oct Nov Dec 2025 2026 2…" at bounding box center [524, 230] width 459 height 90
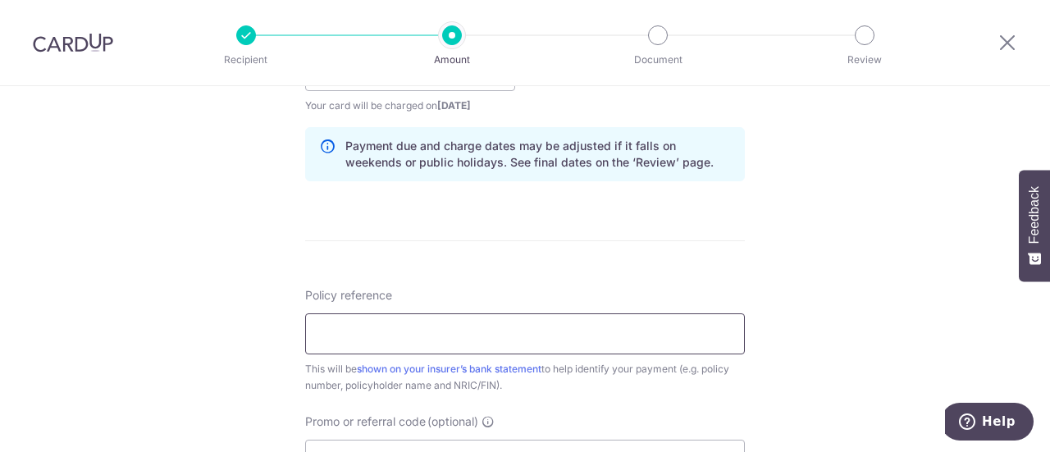
scroll to position [903, 0]
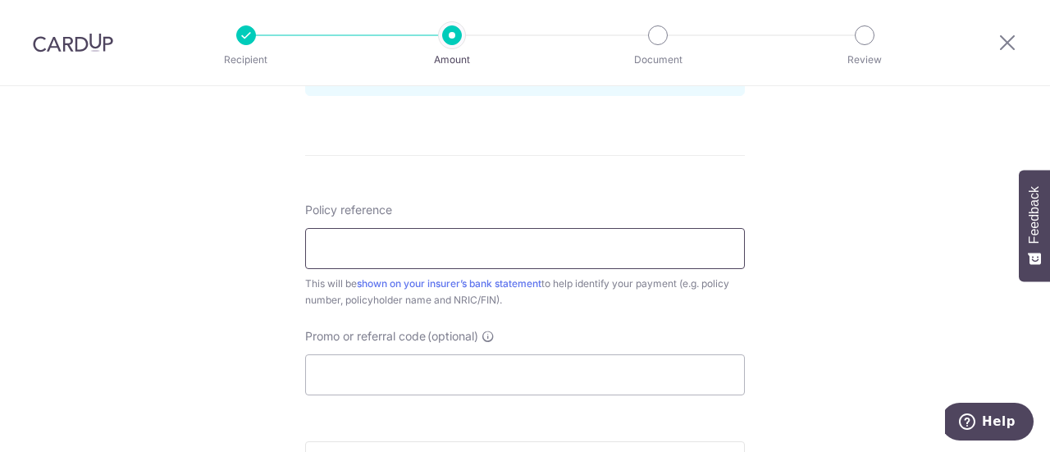
click at [371, 249] on input "Policy reference" at bounding box center [525, 248] width 440 height 41
type input "0"
type input "0214636222"
click at [393, 380] on input "Promo or referral code (optional)" at bounding box center [525, 374] width 440 height 41
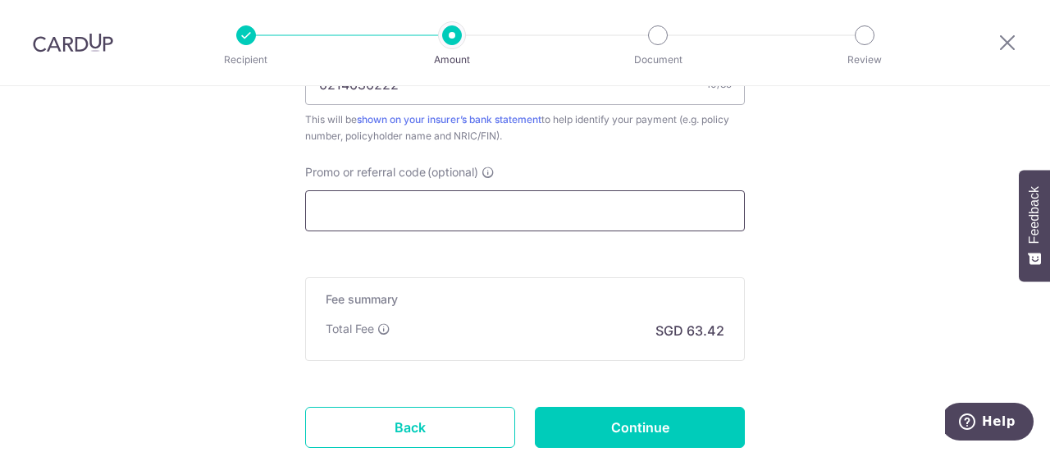
scroll to position [985, 0]
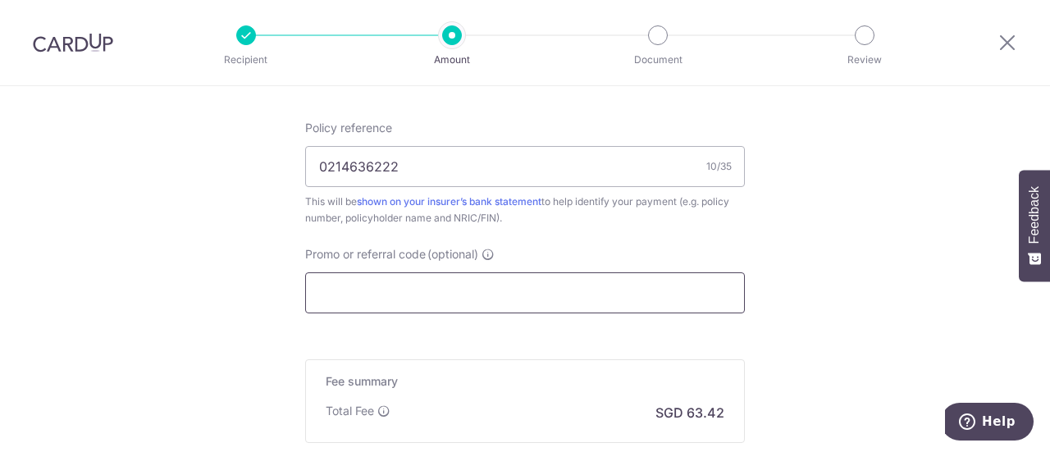
click at [328, 294] on input "Promo or referral code (optional)" at bounding box center [525, 292] width 440 height 41
paste input "TANYENKUANGK747"
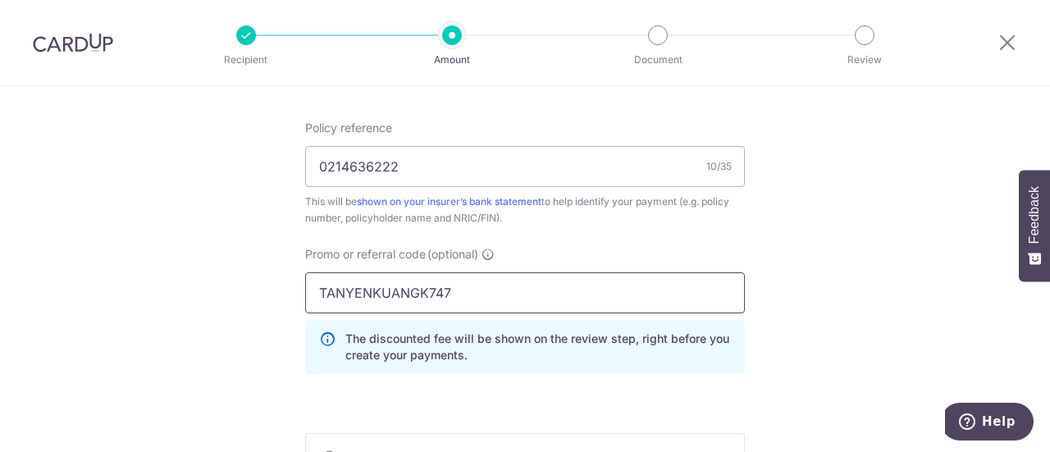
type input "TANYENKUANGK747"
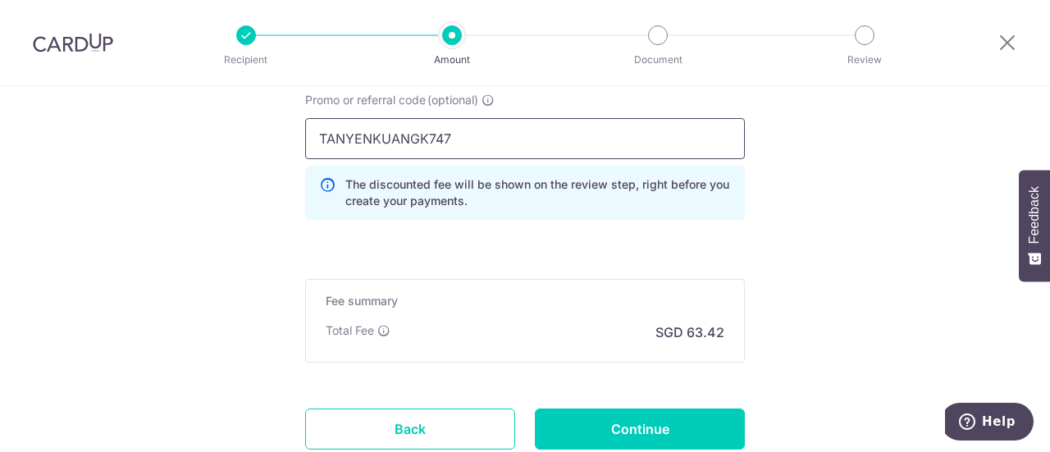
scroll to position [1255, 0]
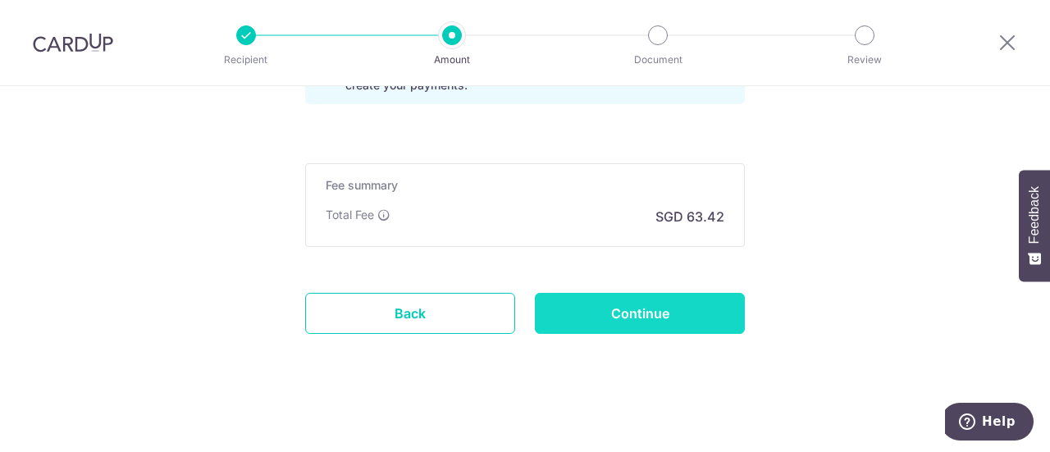
click at [603, 319] on input "Continue" at bounding box center [640, 313] width 210 height 41
type input "Create Schedule"
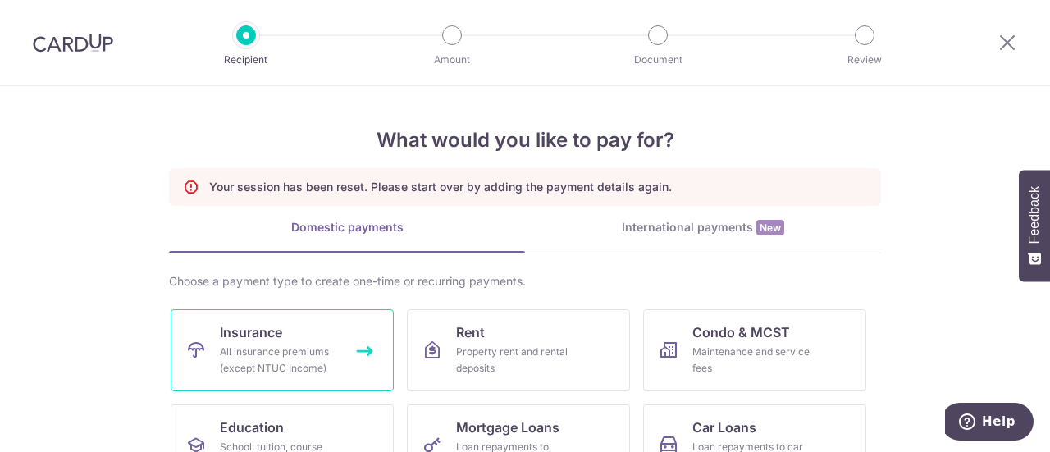
click at [233, 344] on div "All insurance premiums (except NTUC Income)" at bounding box center [279, 360] width 118 height 33
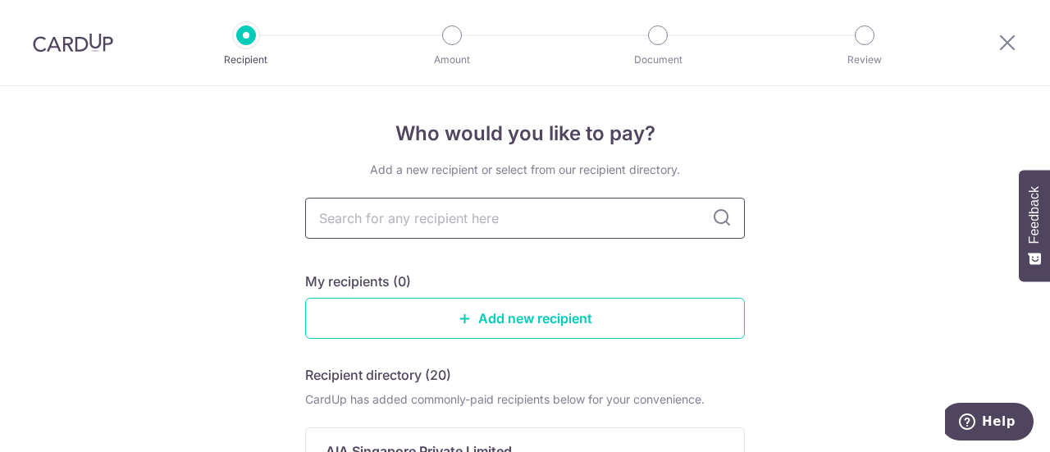
drag, startPoint x: 0, startPoint y: 0, endPoint x: 414, endPoint y: 208, distance: 462.7
click at [414, 208] on input "text" at bounding box center [525, 218] width 440 height 41
type input "great"
type input "great ea"
click at [428, 308] on link "Add new recipient" at bounding box center [525, 318] width 440 height 41
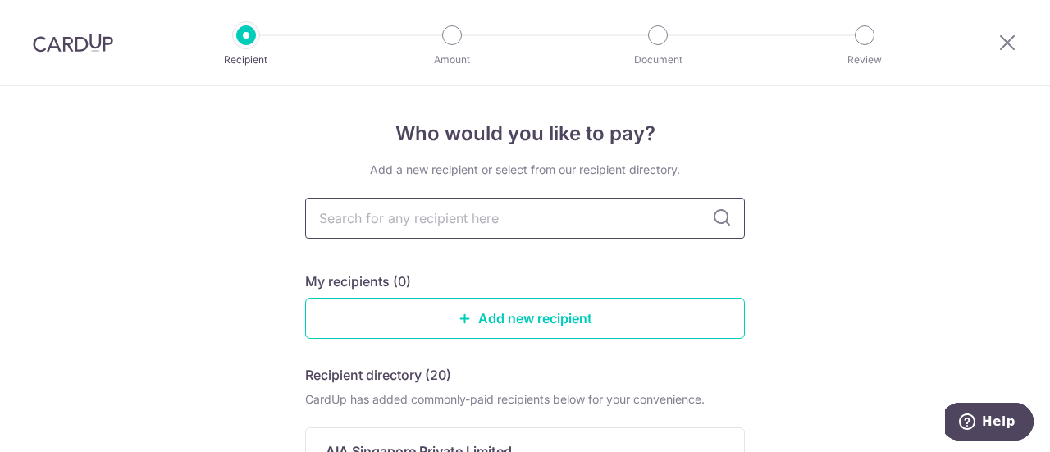
click at [386, 217] on input "text" at bounding box center [525, 218] width 440 height 41
type input "great"
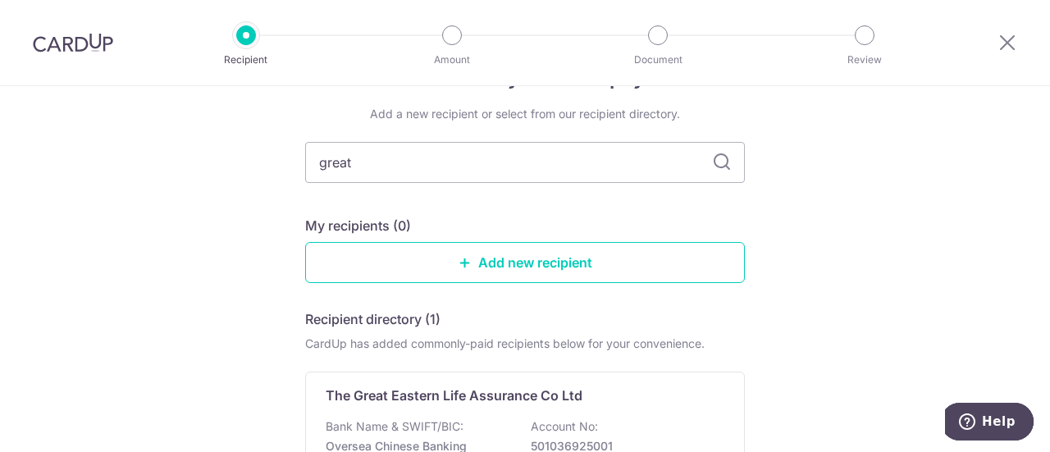
scroll to position [82, 0]
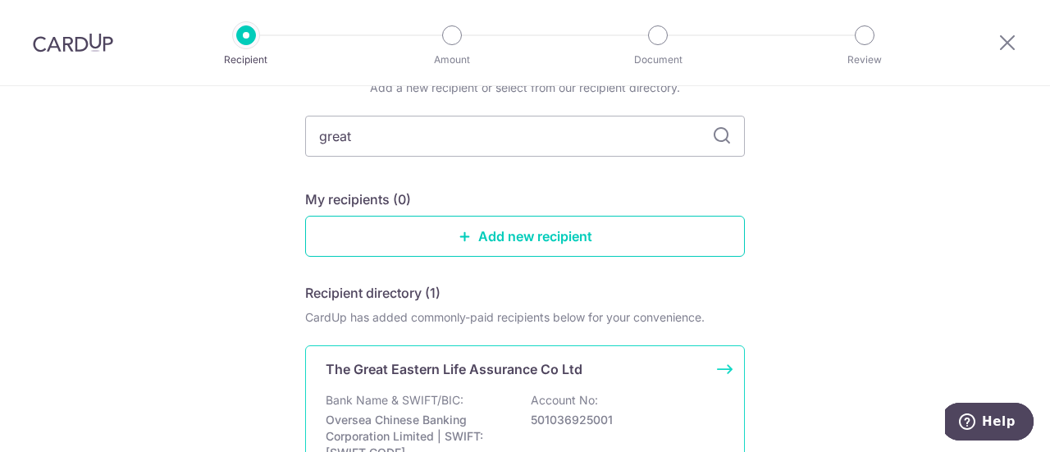
click at [515, 392] on div "Bank Name & SWIFT/BIC: Oversea Chinese Banking Corporation Limited | SWIFT: OCB…" at bounding box center [525, 426] width 399 height 69
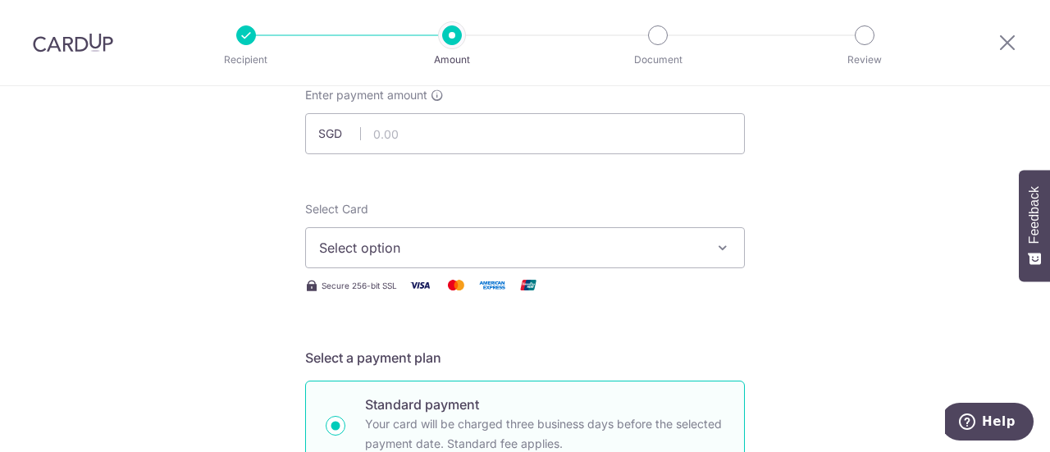
scroll to position [82, 0]
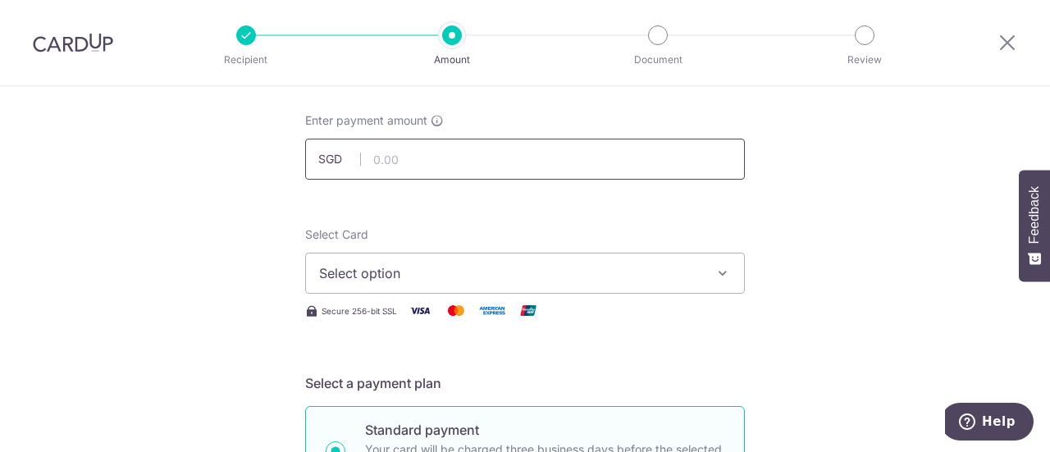
click at [401, 148] on input "text" at bounding box center [525, 159] width 440 height 41
type input "2,439.20"
click at [428, 275] on span "Select option" at bounding box center [510, 273] width 382 height 20
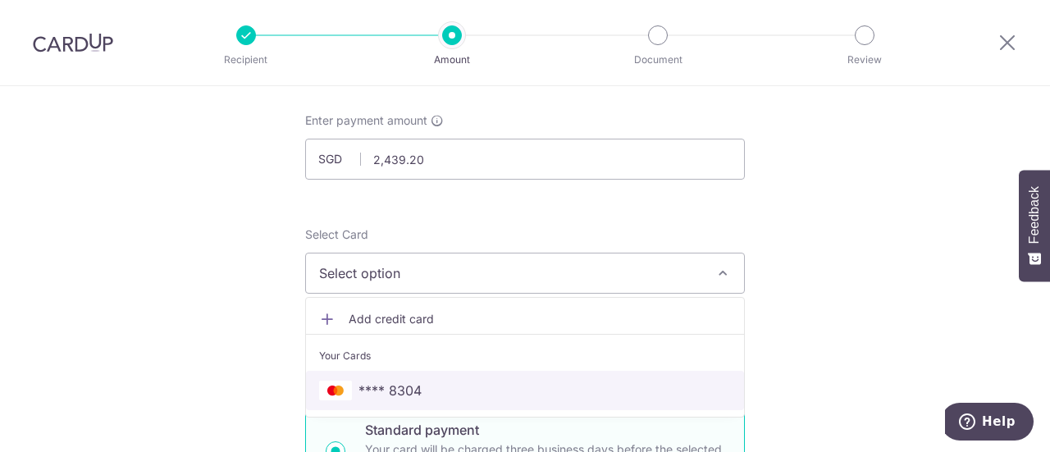
click at [435, 381] on span "**** 8304" at bounding box center [525, 391] width 412 height 20
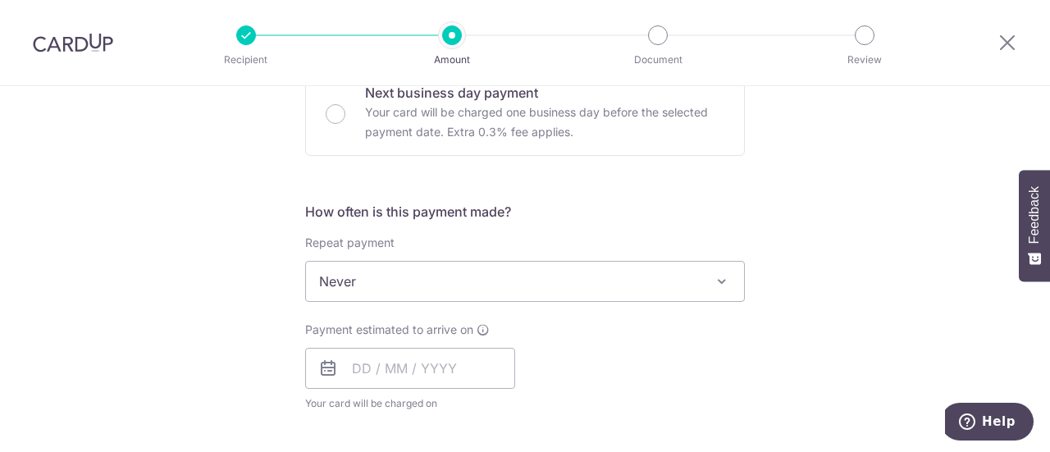
scroll to position [656, 0]
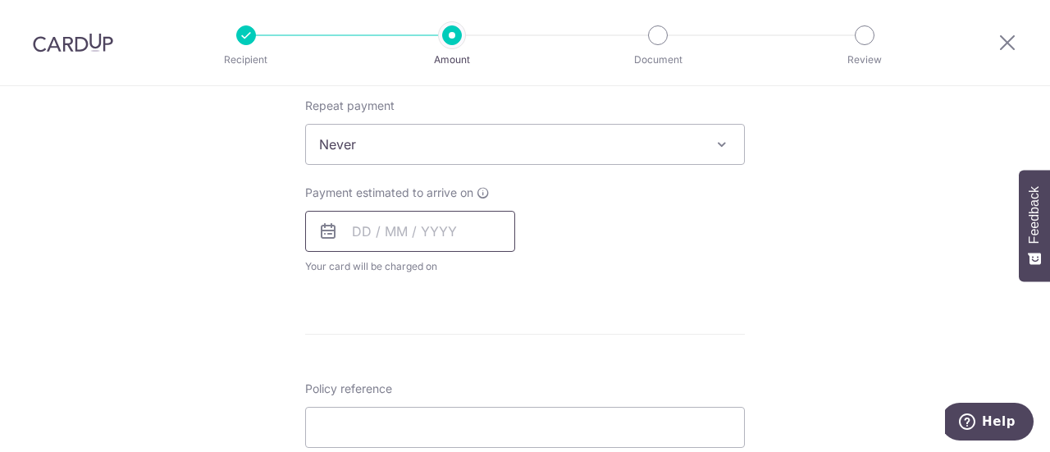
click at [399, 232] on input "text" at bounding box center [410, 231] width 210 height 41
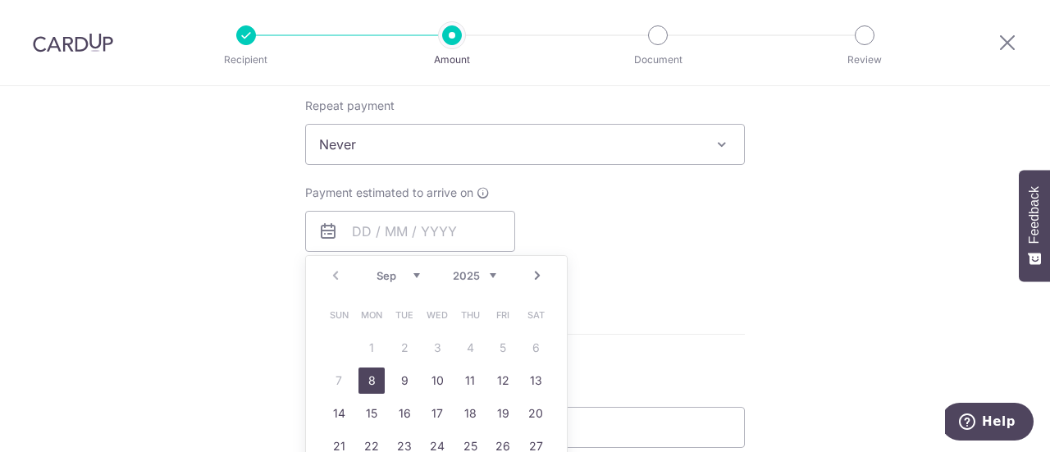
click at [362, 379] on link "8" at bounding box center [372, 381] width 26 height 26
type input "[DATE]"
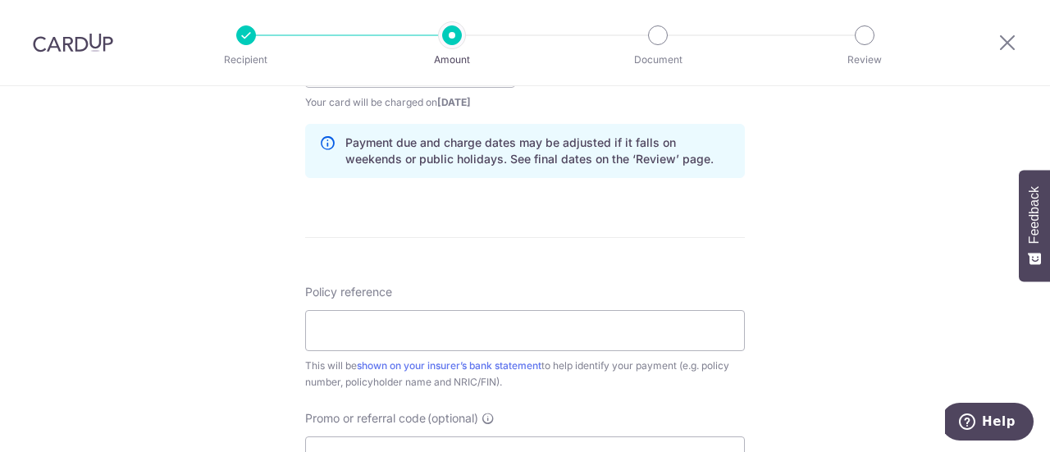
scroll to position [903, 0]
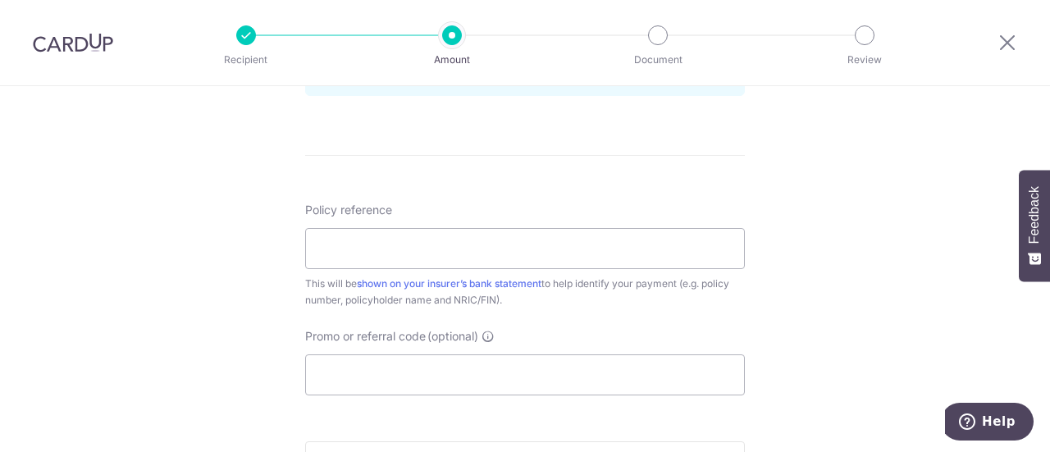
click at [397, 323] on div "Policy reference This will be shown on your insurer’s bank statement to help id…" at bounding box center [525, 299] width 440 height 194
click at [373, 249] on input "Policy reference" at bounding box center [525, 248] width 440 height 41
type input "0214636222"
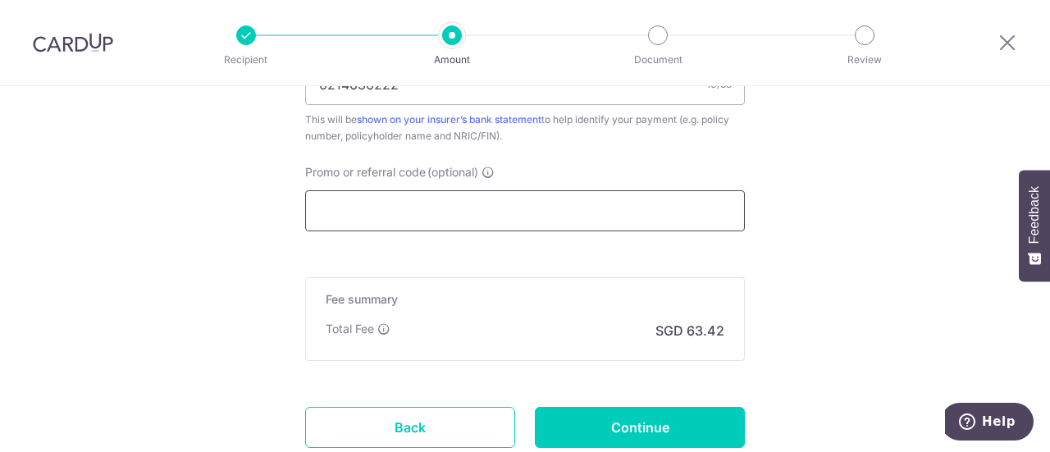
click at [387, 203] on input "Promo or referral code (optional)" at bounding box center [525, 210] width 440 height 41
paste input "TANYENKUANGK747"
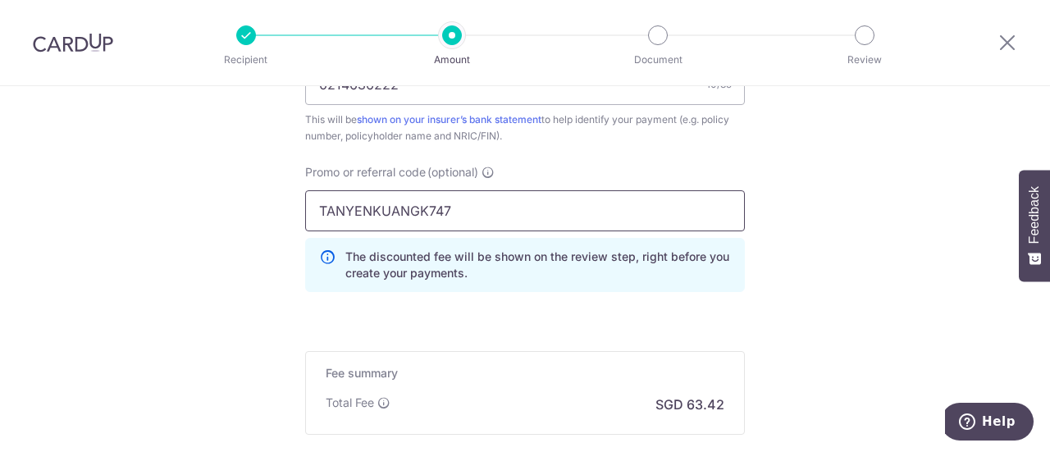
type input "TANYENKUANGK747"
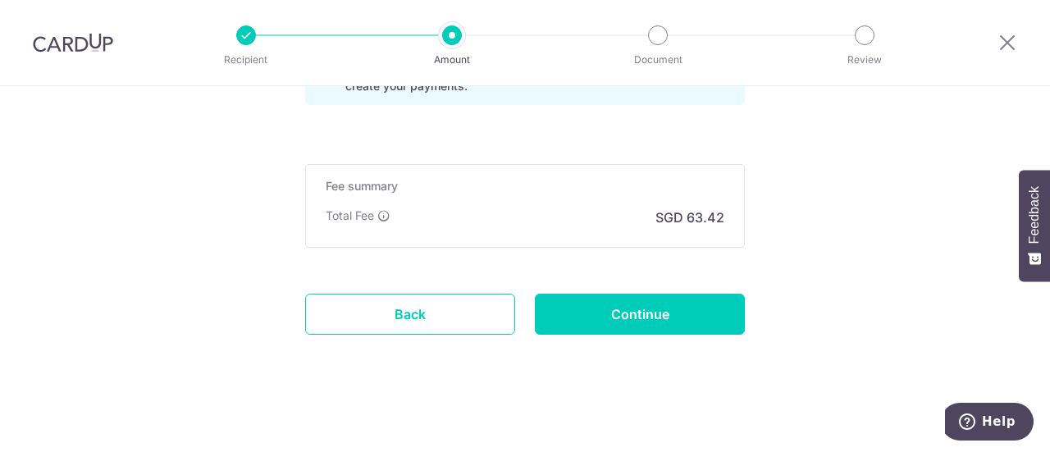
scroll to position [1255, 0]
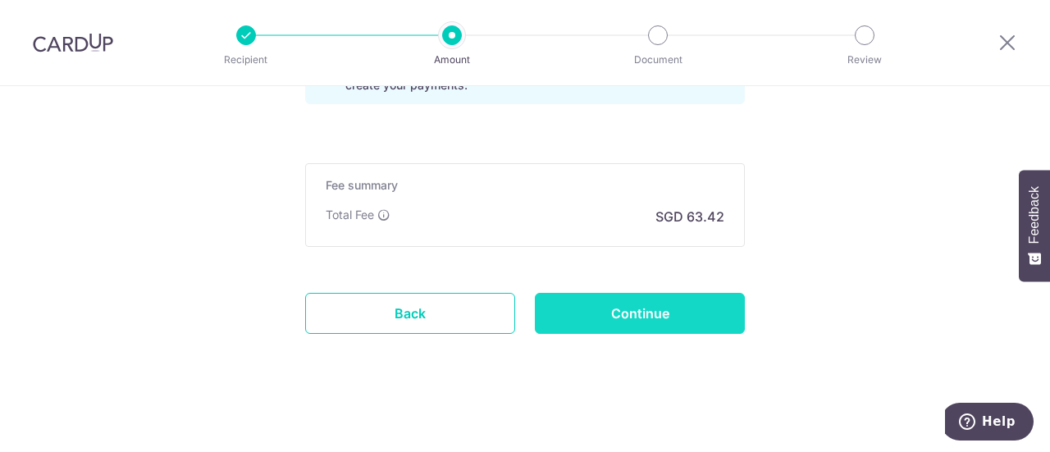
click at [653, 311] on input "Continue" at bounding box center [640, 313] width 210 height 41
type input "Create Schedule"
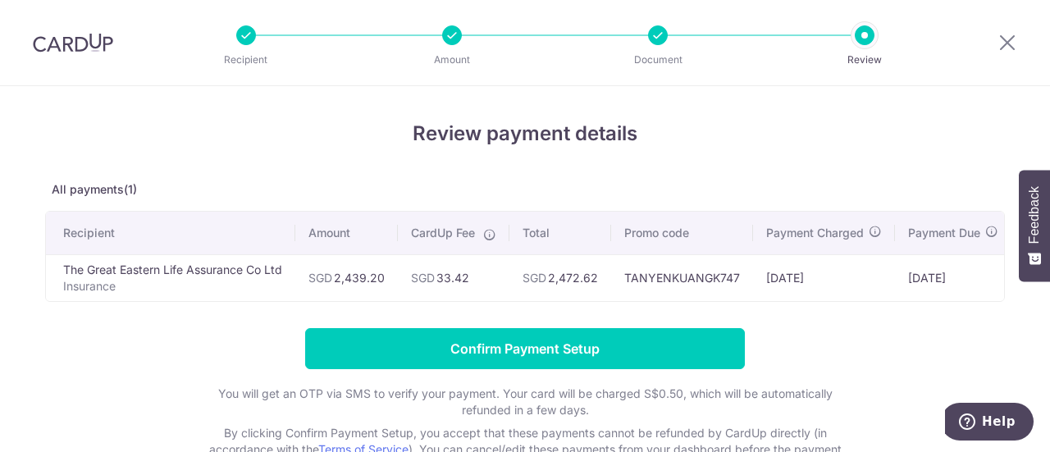
scroll to position [0, 106]
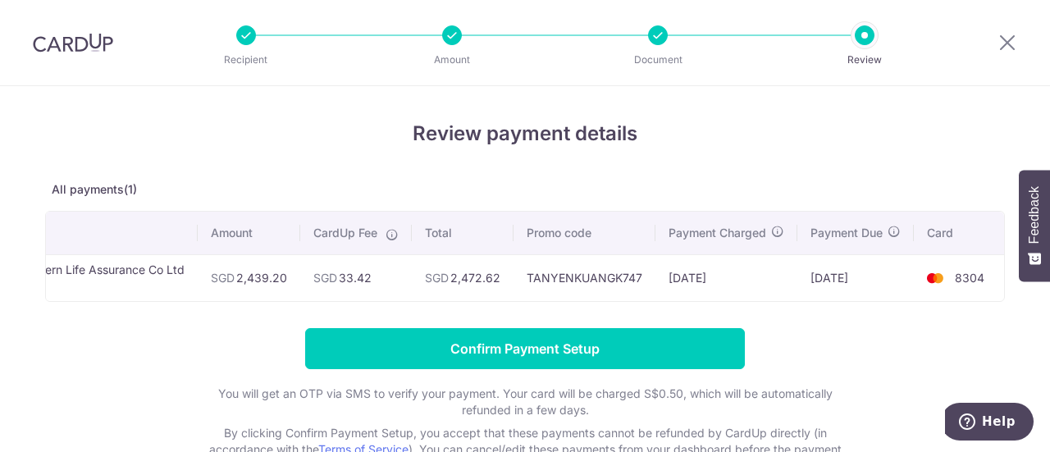
click at [345, 280] on td "SGD 33.42" at bounding box center [356, 277] width 112 height 47
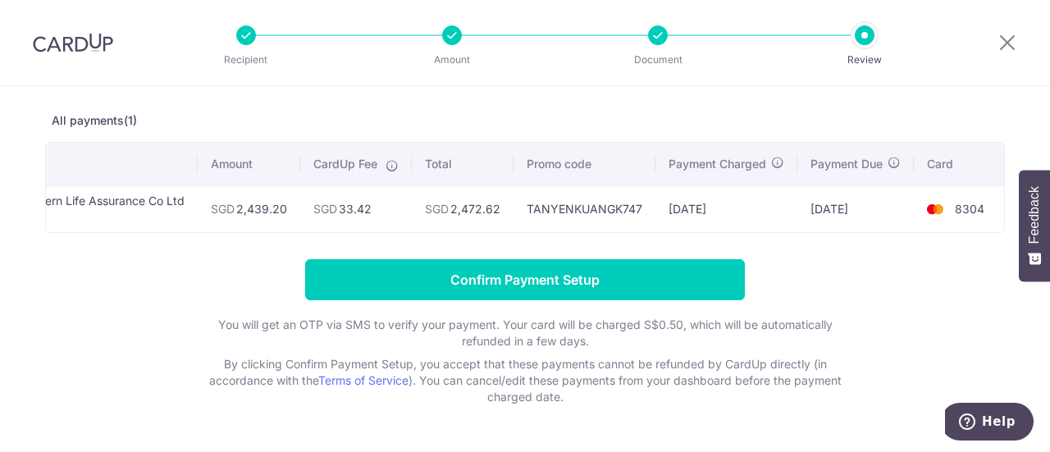
scroll to position [43, 0]
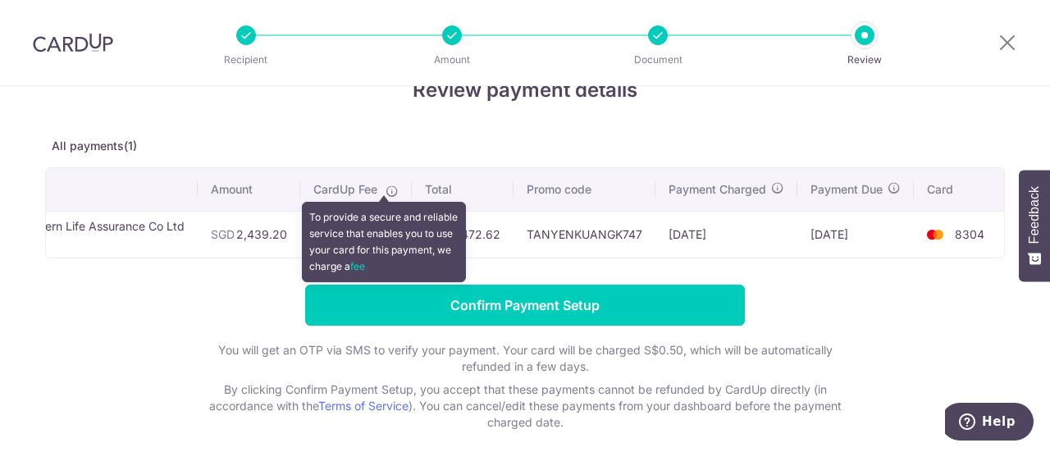
click at [386, 190] on icon at bounding box center [392, 191] width 13 height 13
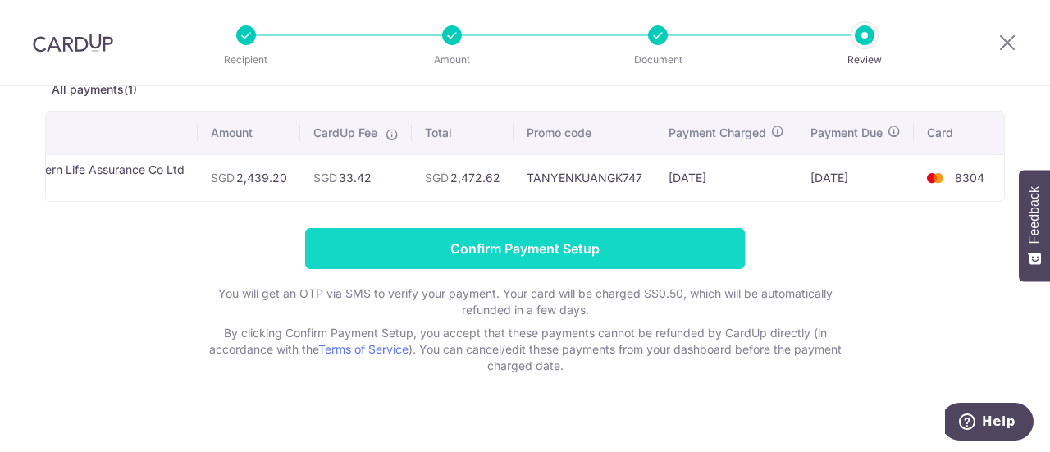
scroll to position [125, 0]
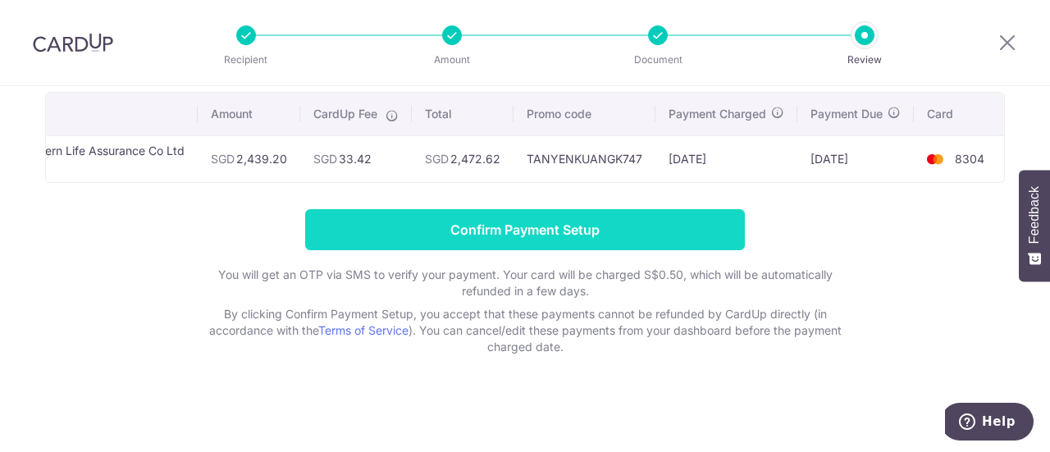
click at [545, 226] on input "Confirm Payment Setup" at bounding box center [525, 229] width 440 height 41
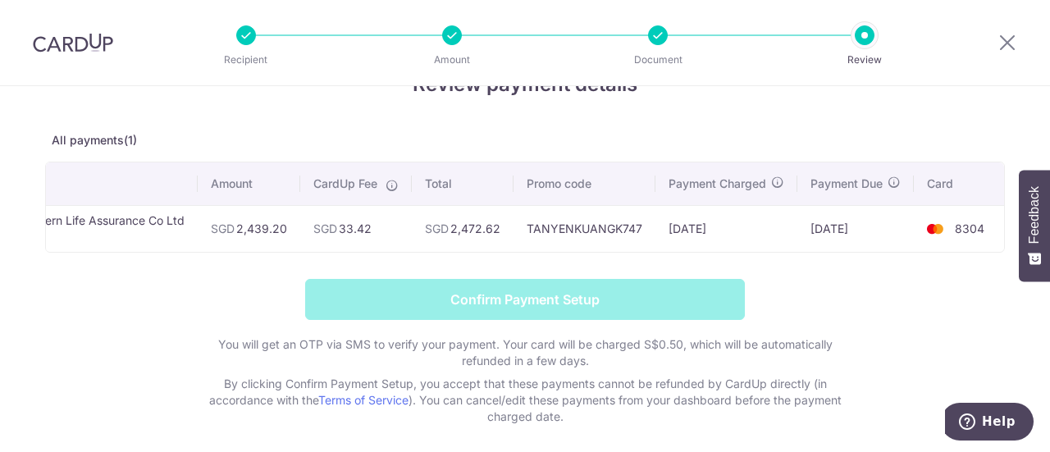
scroll to position [0, 0]
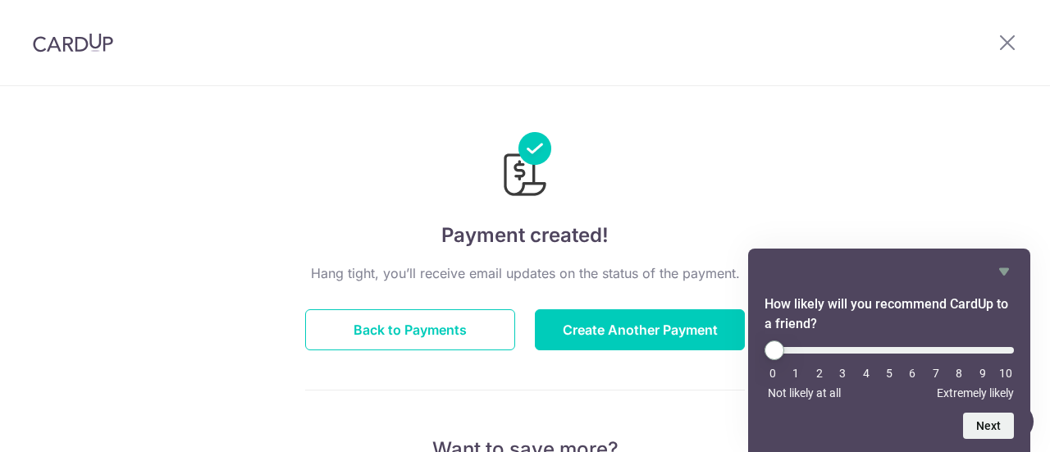
click at [71, 49] on img at bounding box center [73, 43] width 80 height 20
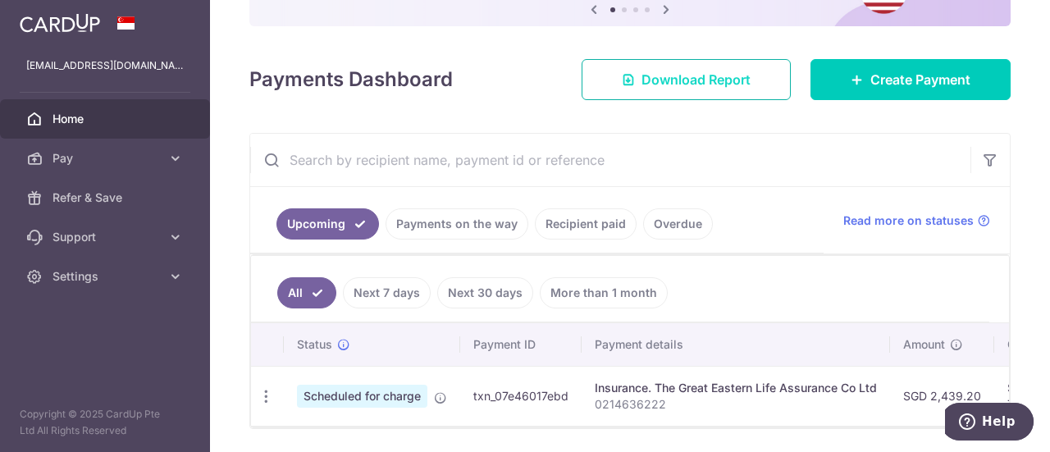
scroll to position [139, 0]
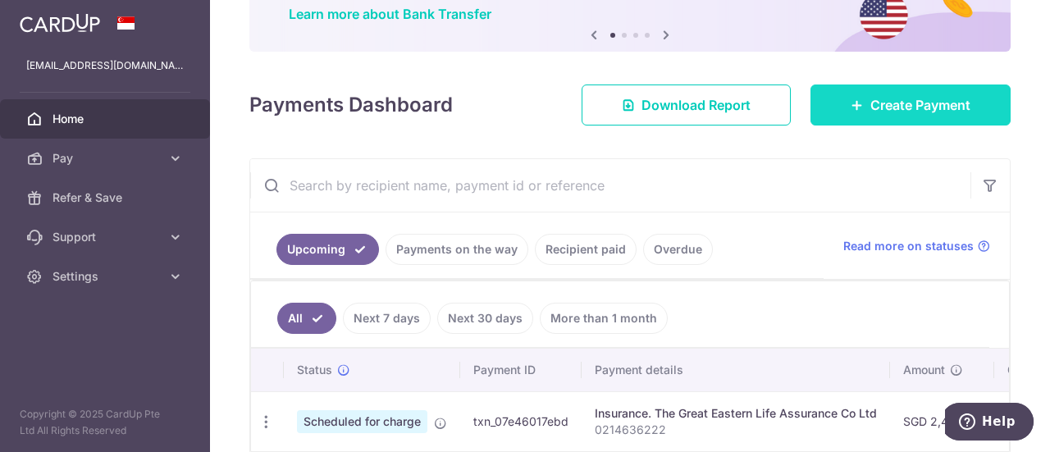
click at [878, 101] on span "Create Payment" at bounding box center [921, 105] width 100 height 20
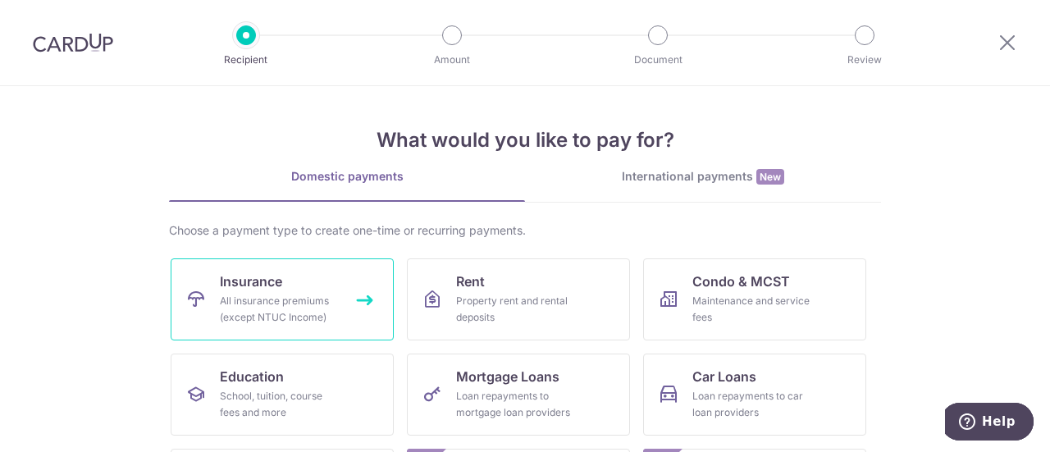
click at [301, 299] on div "All insurance premiums (except NTUC Income)" at bounding box center [279, 309] width 118 height 33
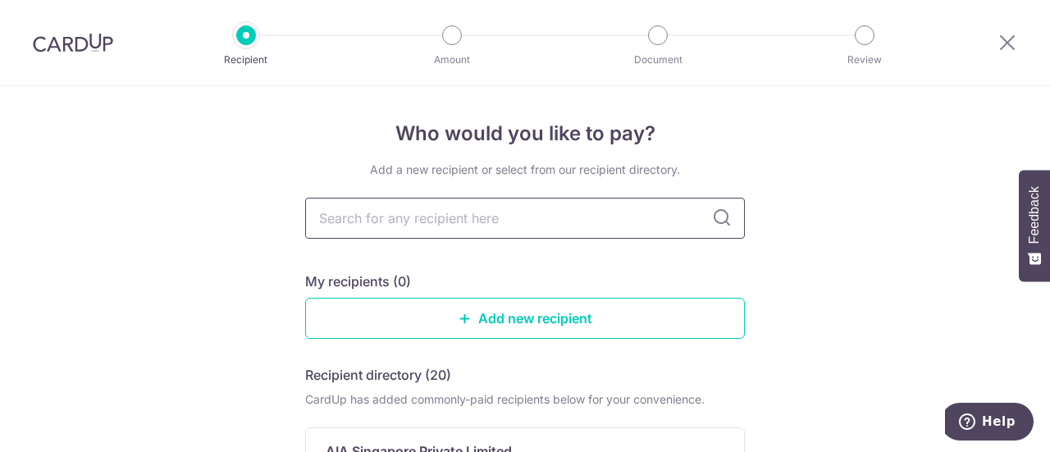
click at [432, 224] on input "text" at bounding box center [525, 218] width 440 height 41
type input "great"
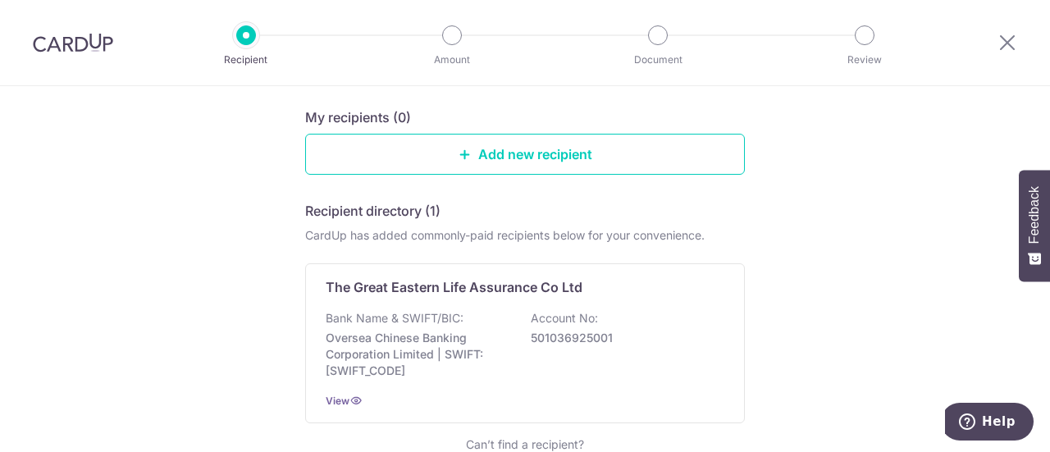
scroll to position [246, 0]
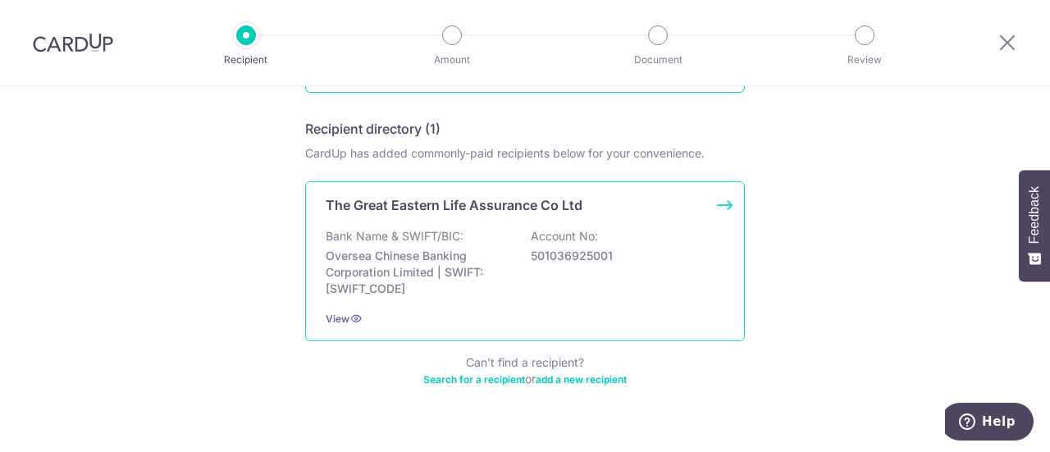
click at [543, 282] on div "Bank Name & SWIFT/BIC: Oversea Chinese Banking Corporation Limited | SWIFT: [SW…" at bounding box center [525, 262] width 399 height 69
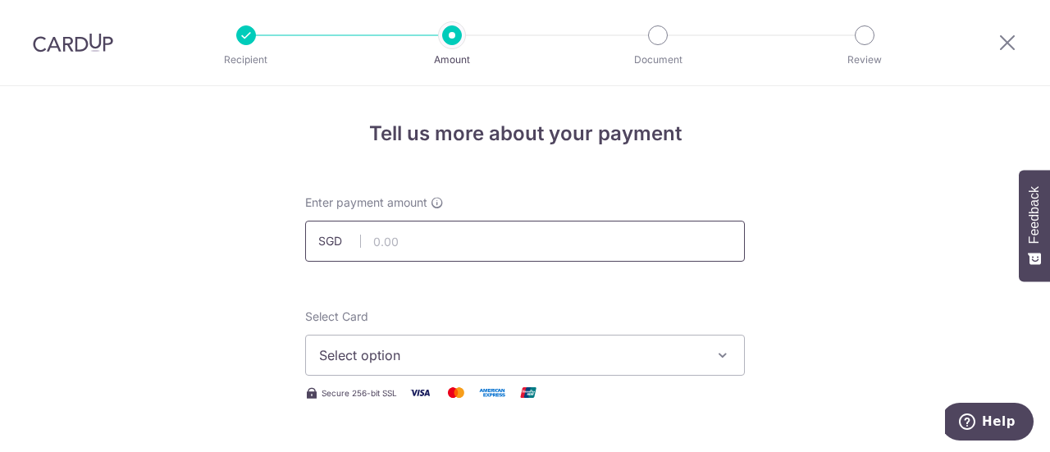
click at [372, 246] on input "text" at bounding box center [525, 241] width 440 height 41
type input "1,059.25"
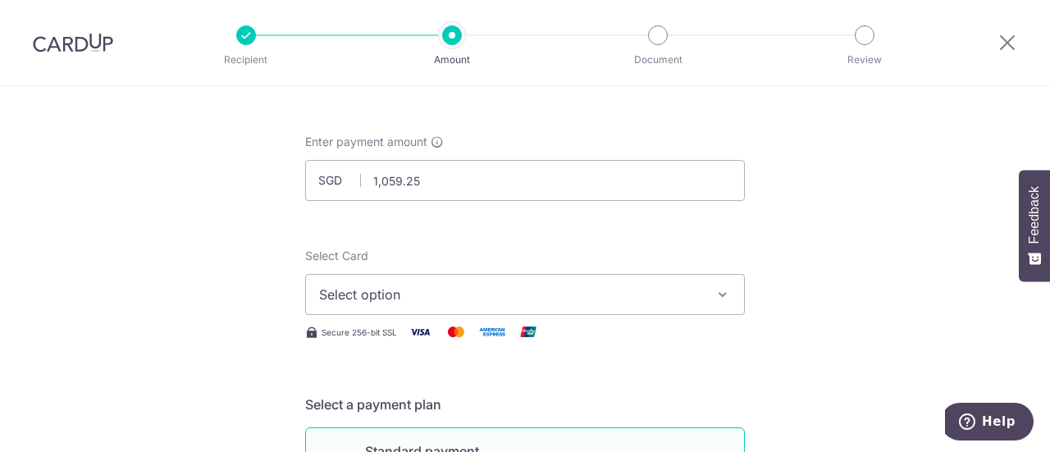
scroll to position [82, 0]
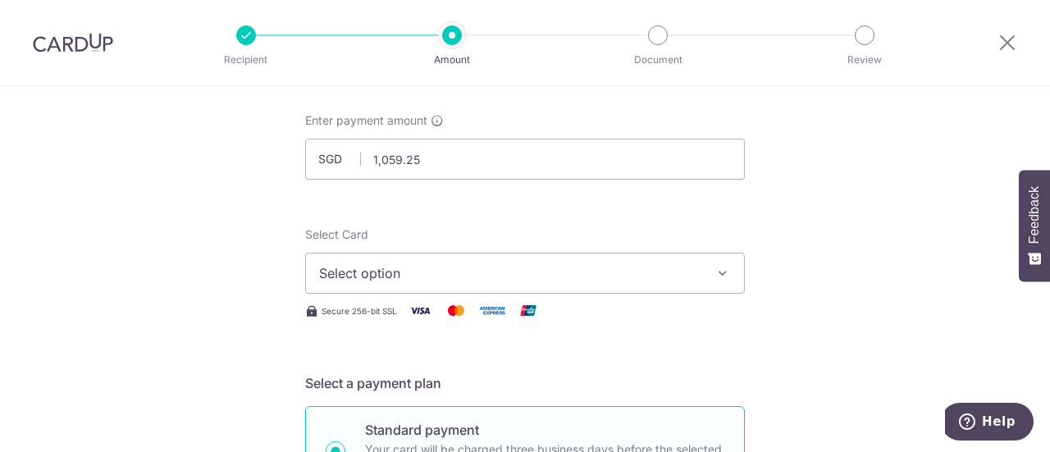
click at [379, 275] on span "Select option" at bounding box center [510, 273] width 382 height 20
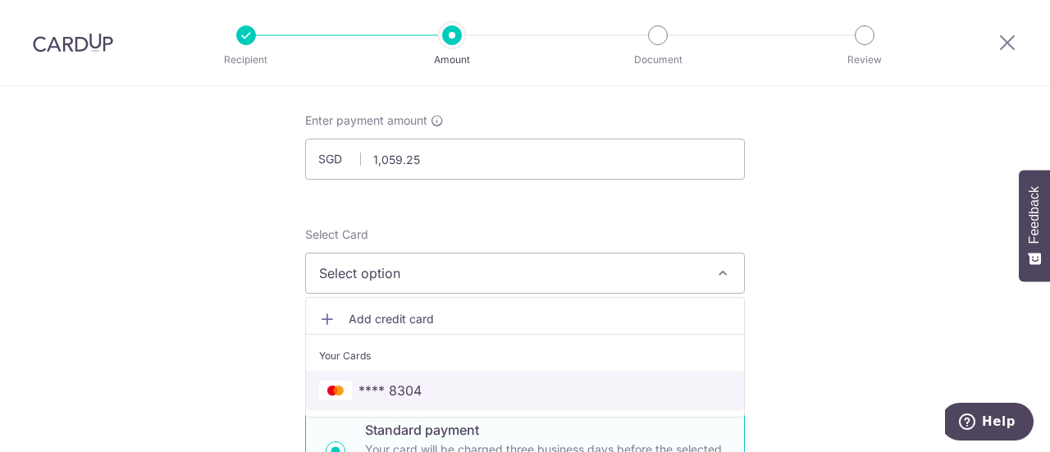
click at [441, 386] on span "**** 8304" at bounding box center [525, 391] width 412 height 20
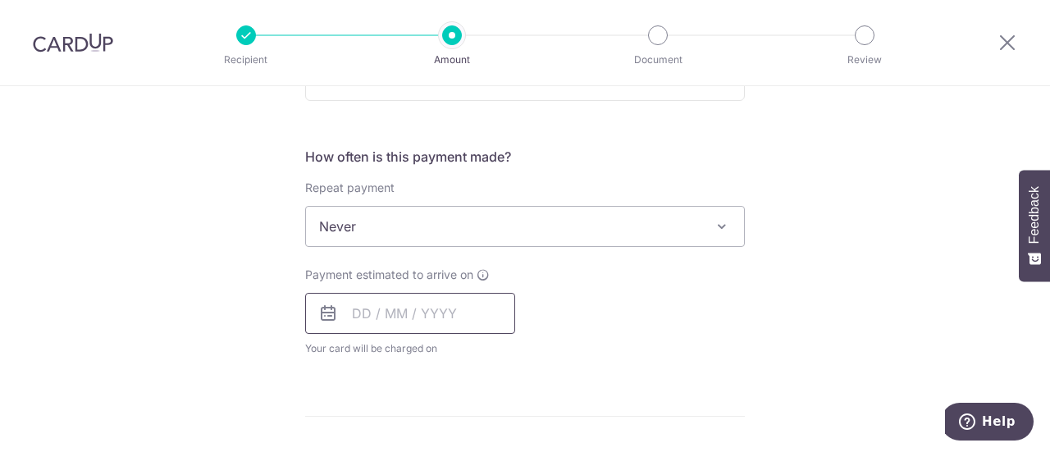
click at [373, 309] on input "text" at bounding box center [410, 313] width 210 height 41
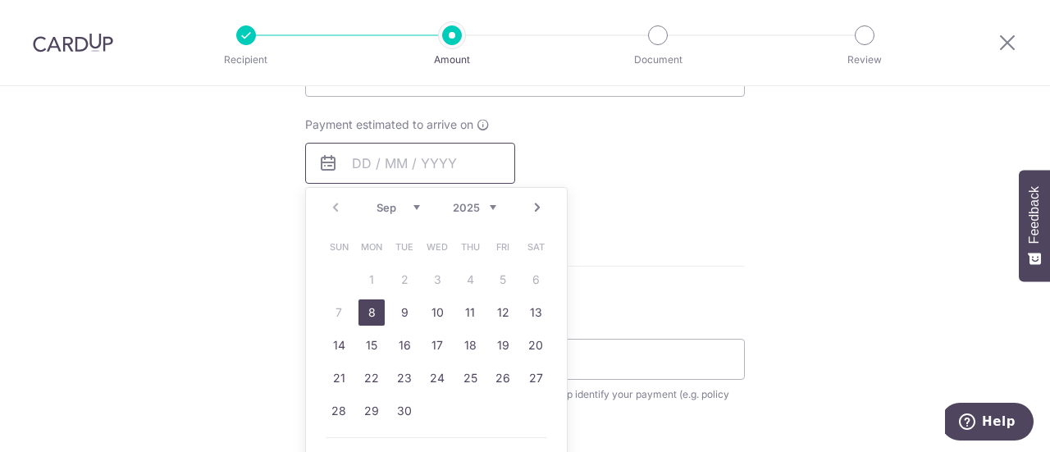
scroll to position [738, 0]
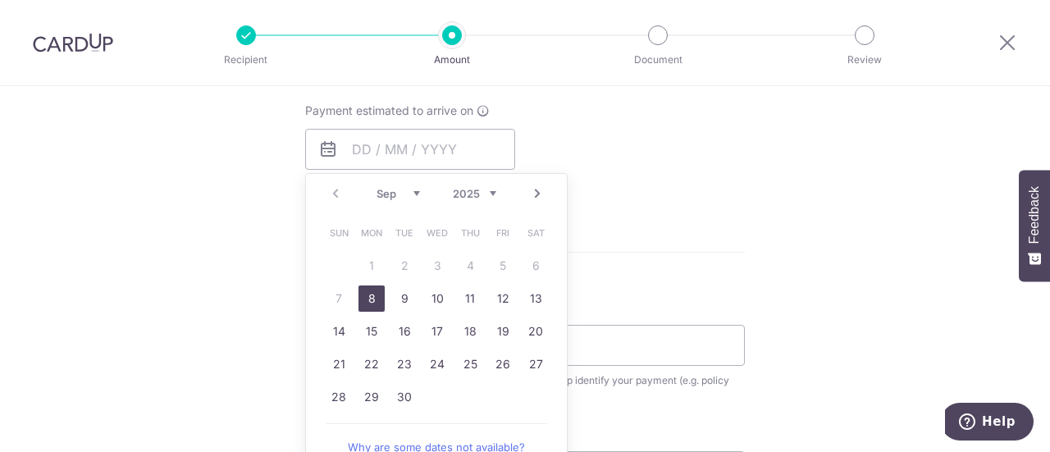
click at [367, 292] on link "8" at bounding box center [372, 299] width 26 height 26
type input "[DATE]"
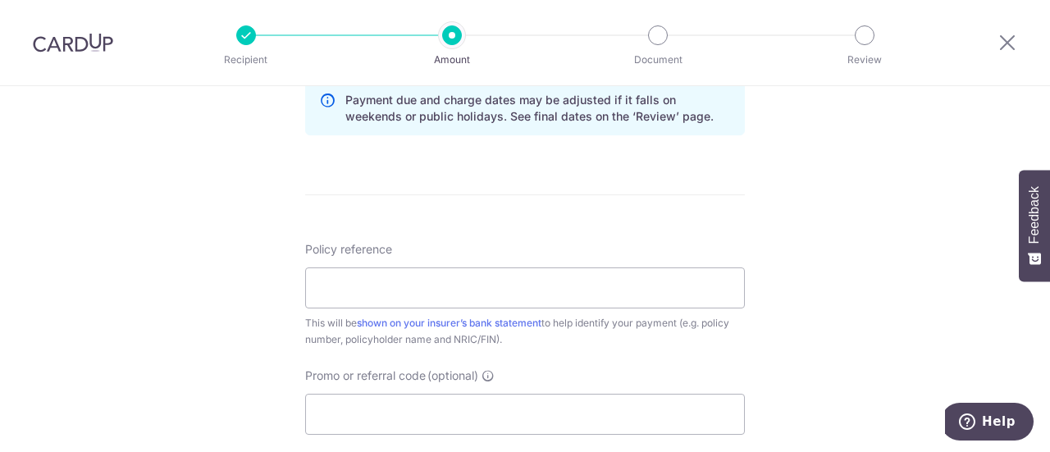
scroll to position [903, 0]
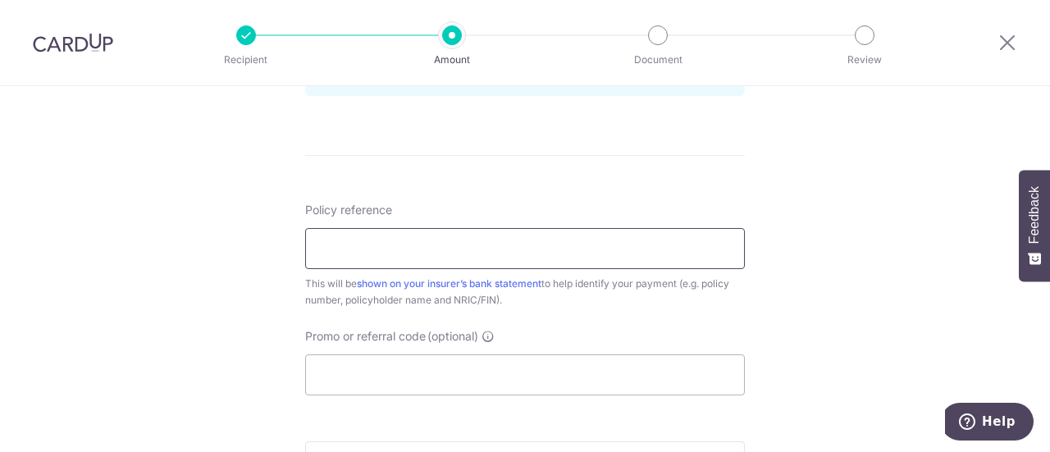
click at [333, 263] on input "Policy reference" at bounding box center [525, 248] width 440 height 41
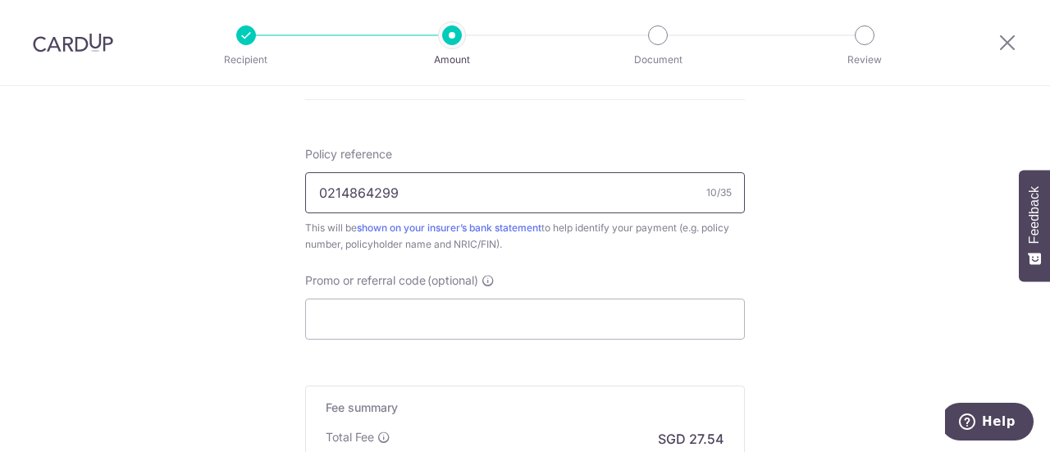
scroll to position [985, 0]
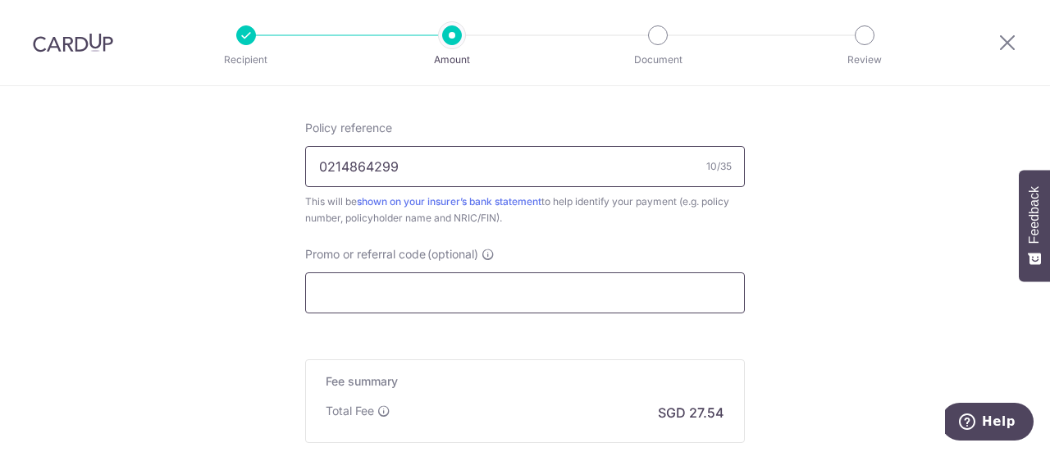
type input "0214864299"
click at [383, 281] on input "Promo or referral code (optional)" at bounding box center [525, 292] width 440 height 41
paste input "TANYENKUANGK747"
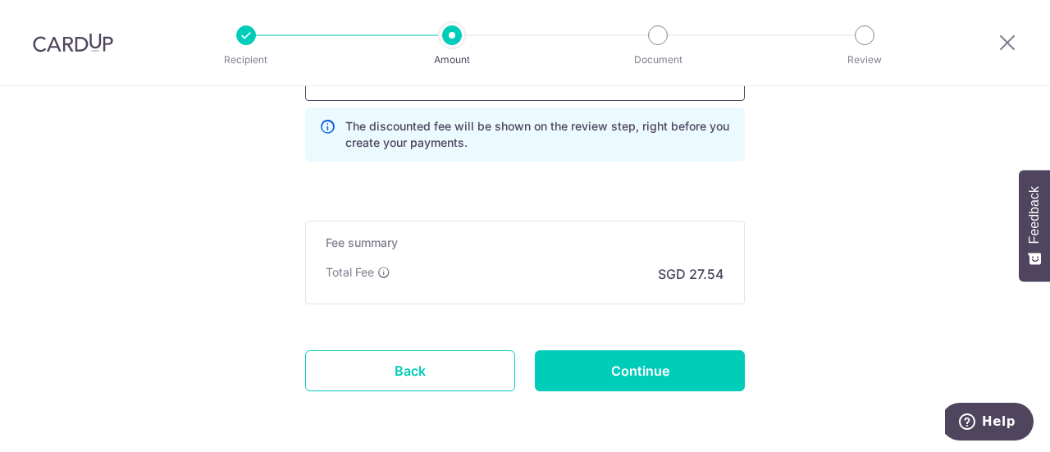
scroll to position [1173, 0]
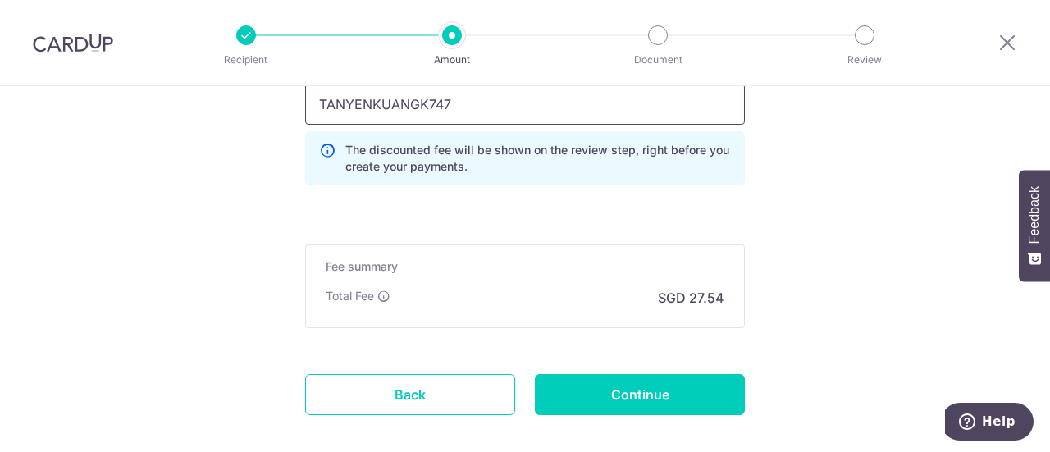
type input "TANYENKUANGK747"
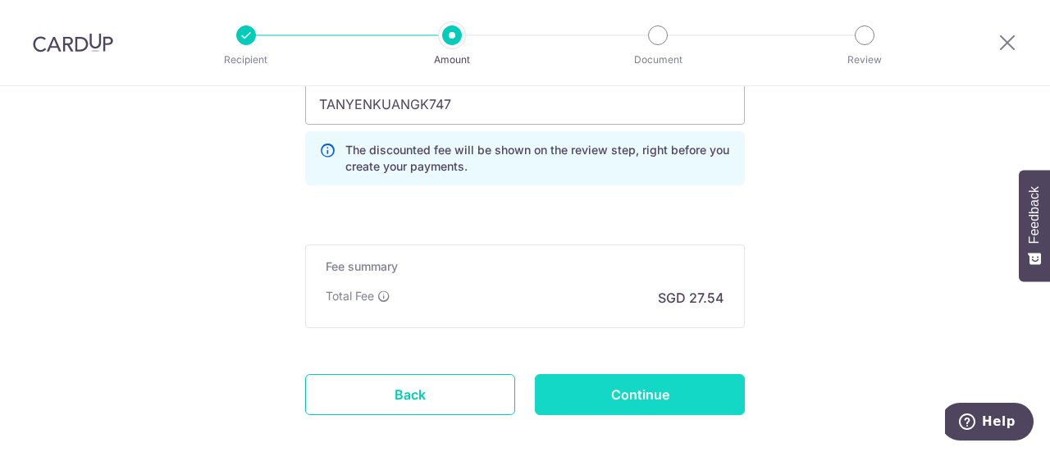
click at [614, 383] on input "Continue" at bounding box center [640, 394] width 210 height 41
type input "Create Schedule"
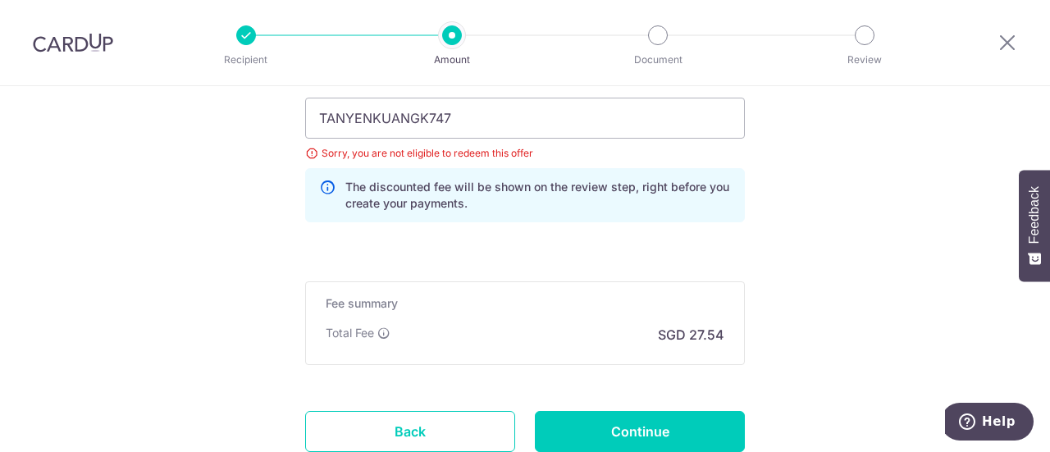
scroll to position [1134, 0]
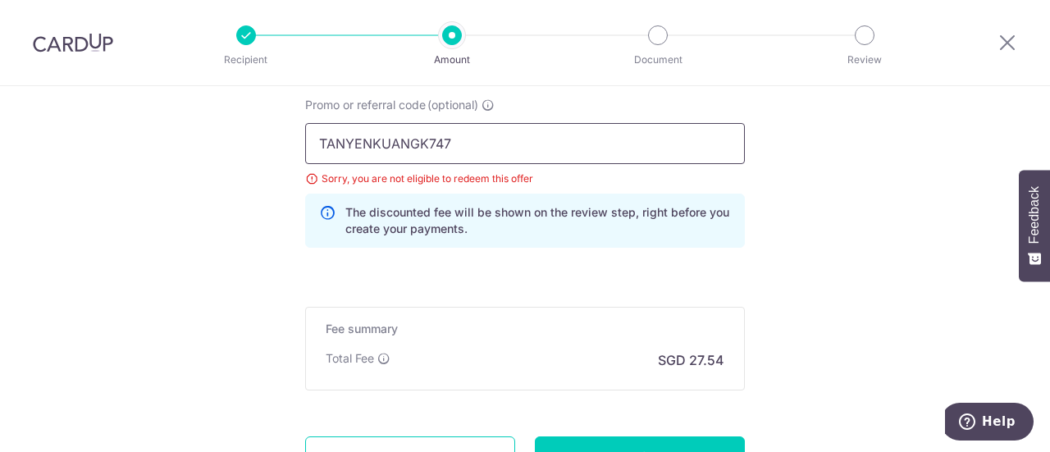
drag, startPoint x: 464, startPoint y: 139, endPoint x: 267, endPoint y: 139, distance: 196.1
paste input "OFF225"
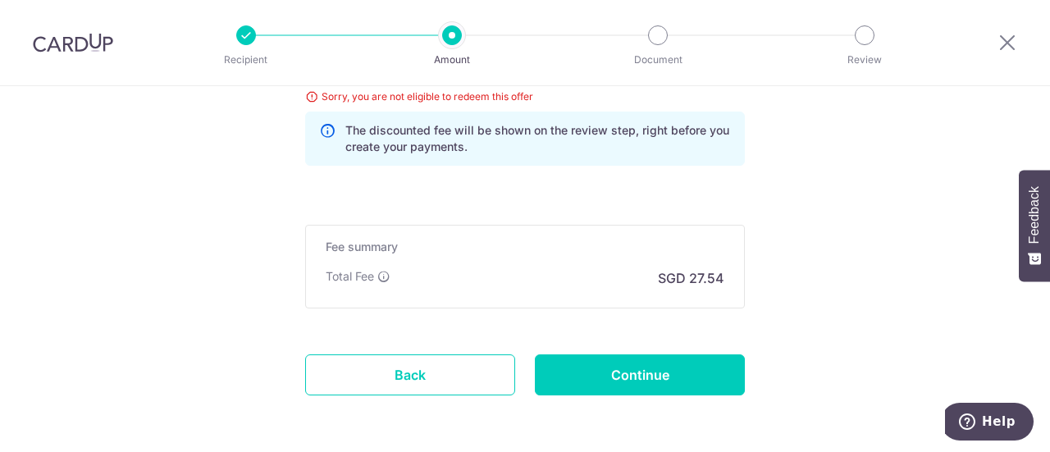
type input "OFF225"
click at [464, 175] on div "Promo or referral code (optional) OFF225 Sorry, you are not eligible to redeem …" at bounding box center [524, 97] width 459 height 164
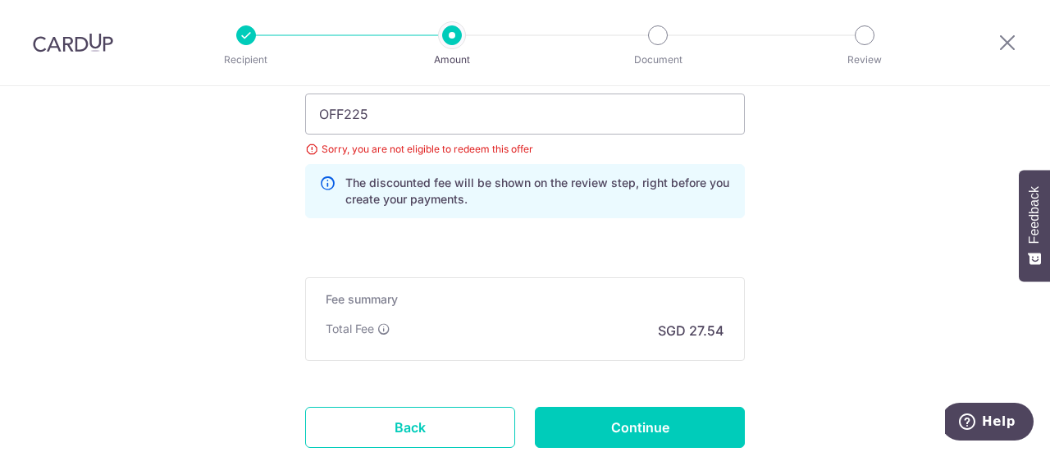
scroll to position [1278, 0]
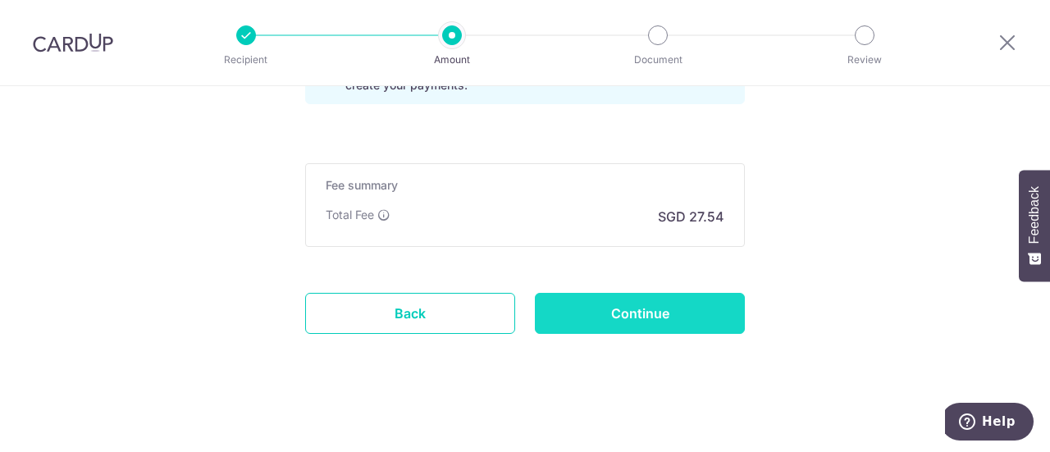
click at [581, 303] on input "Continue" at bounding box center [640, 313] width 210 height 41
type input "Update Schedule"
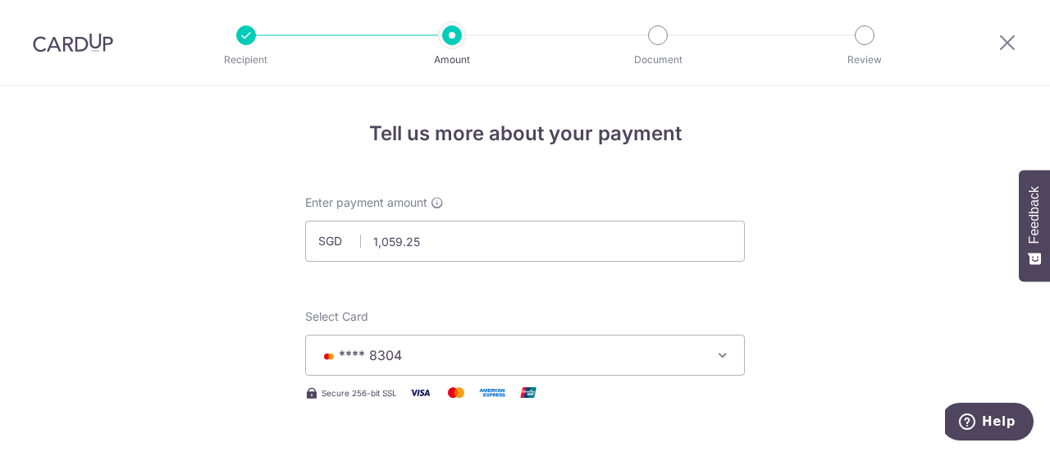
scroll to position [0, 0]
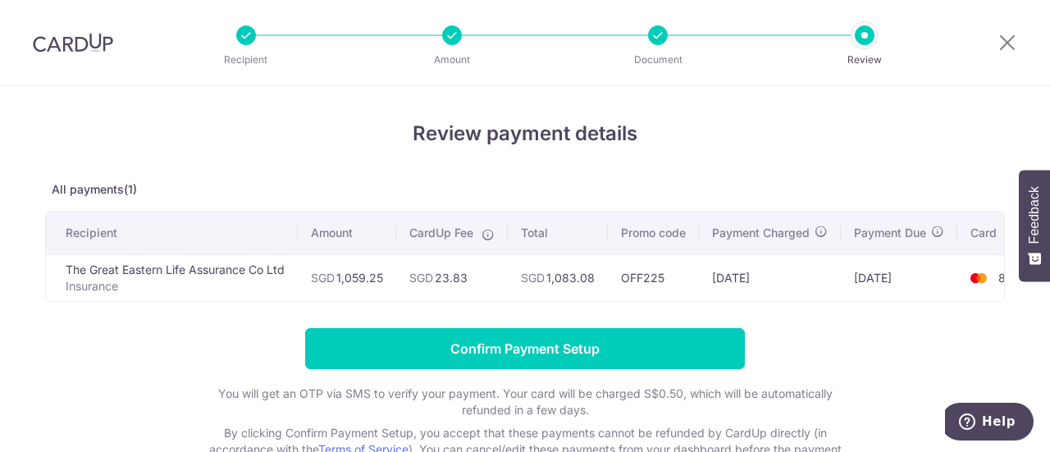
drag, startPoint x: 437, startPoint y: 278, endPoint x: 478, endPoint y: 281, distance: 40.3
click at [478, 281] on td "SGD 23.83" at bounding box center [452, 277] width 112 height 47
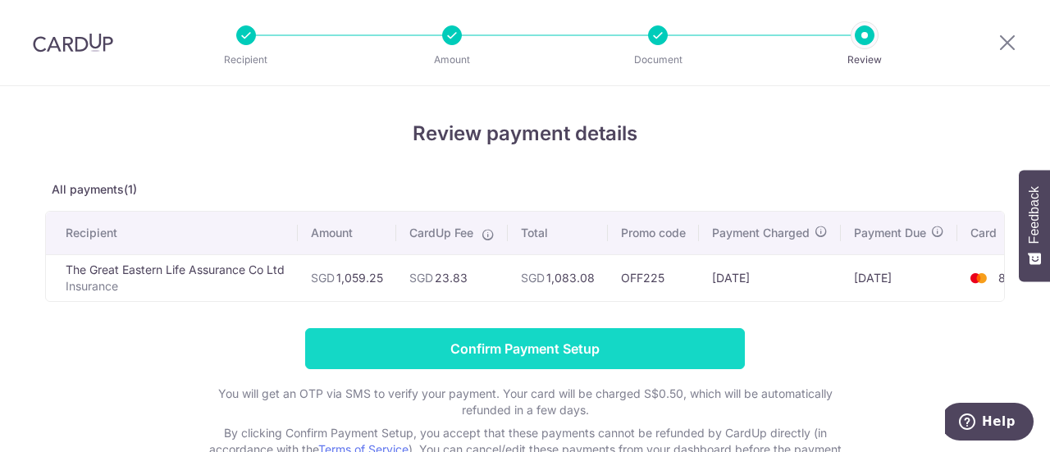
click at [544, 345] on input "Confirm Payment Setup" at bounding box center [525, 348] width 440 height 41
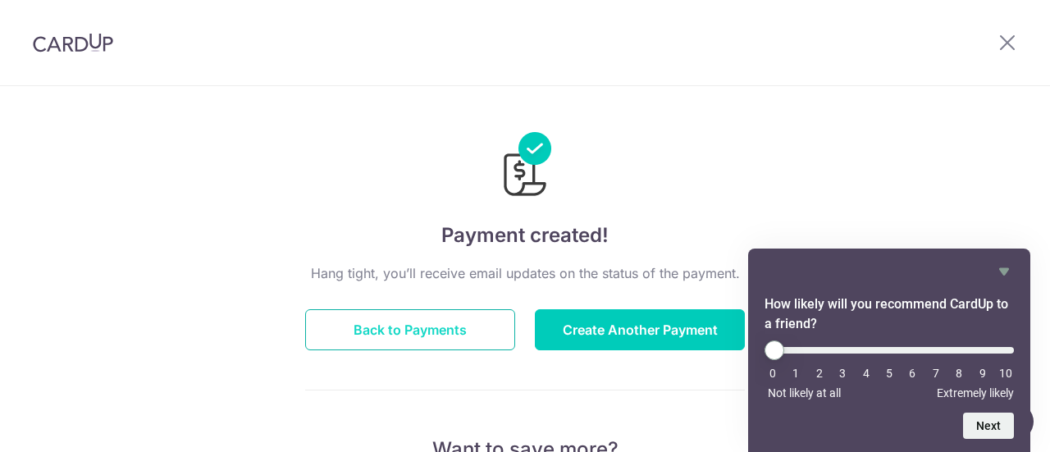
click at [446, 326] on button "Back to Payments" at bounding box center [410, 329] width 210 height 41
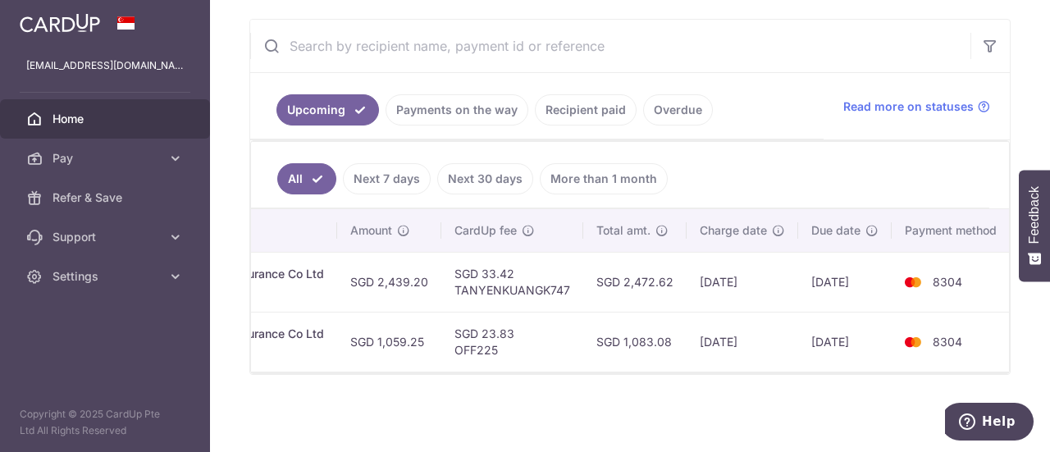
scroll to position [0, 562]
